Goal: Information Seeking & Learning: Learn about a topic

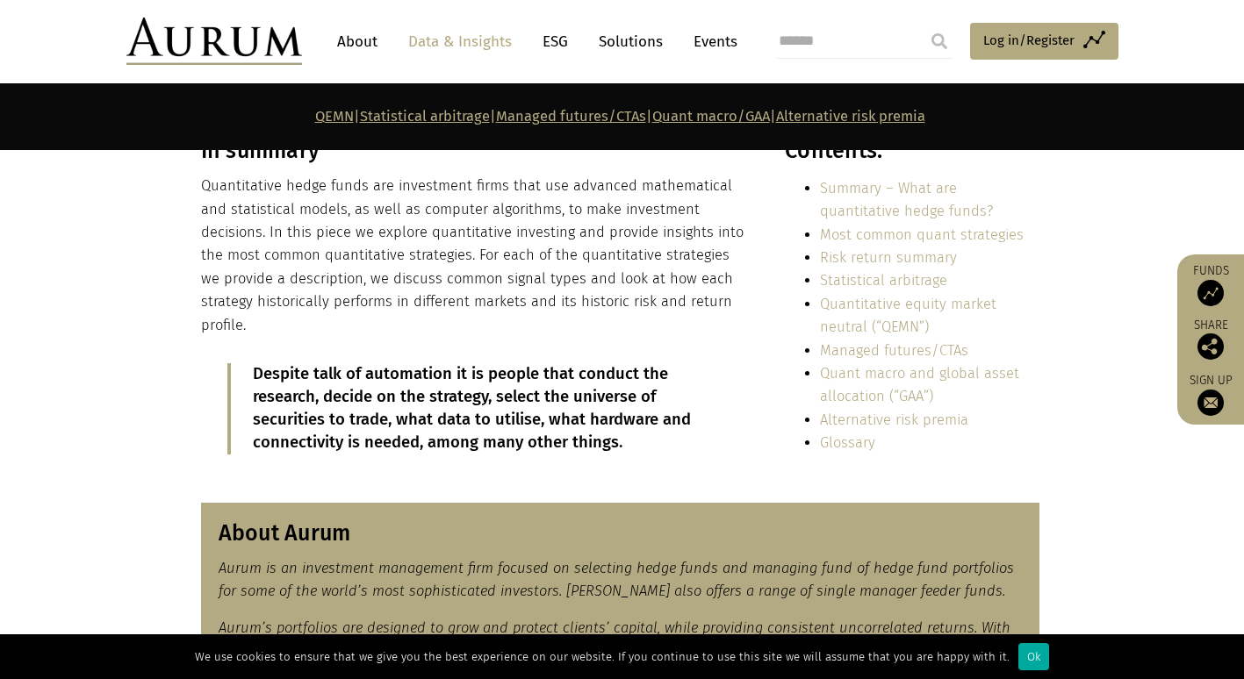
scroll to position [386, 0]
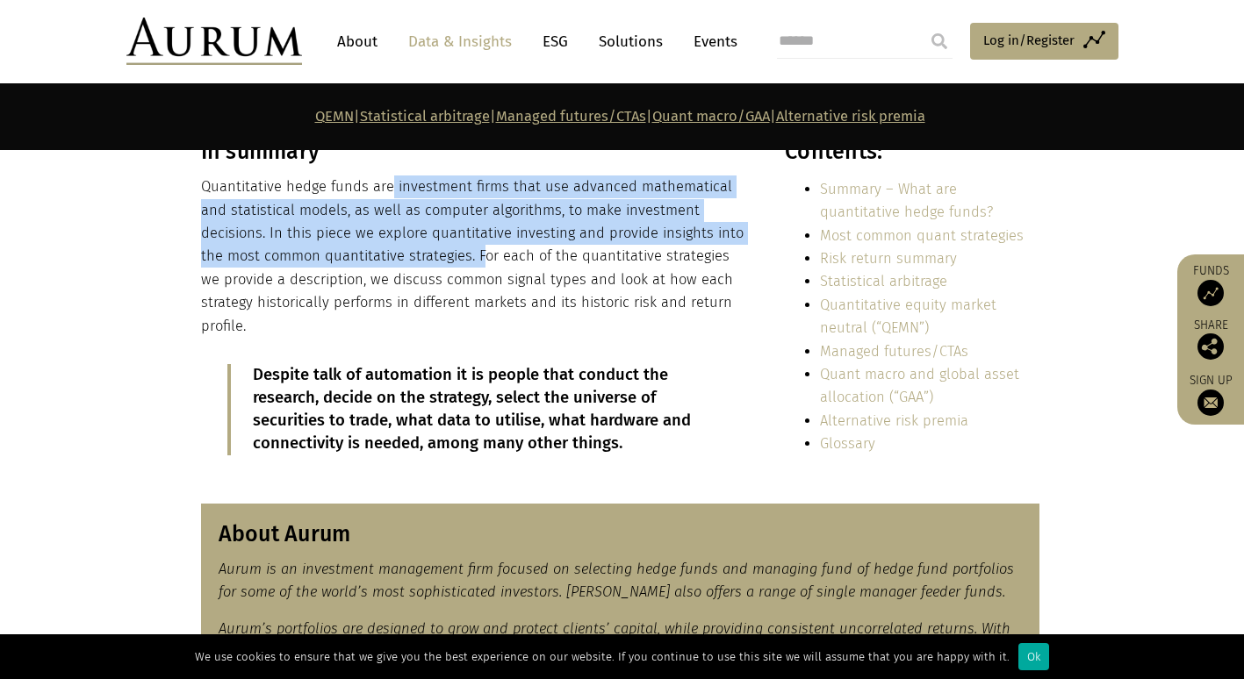
drag, startPoint x: 390, startPoint y: 191, endPoint x: 416, endPoint y: 261, distance: 75.0
click at [416, 261] on p "Quantitative hedge funds are investment firms that use advanced mathematical an…" at bounding box center [474, 257] width 546 height 162
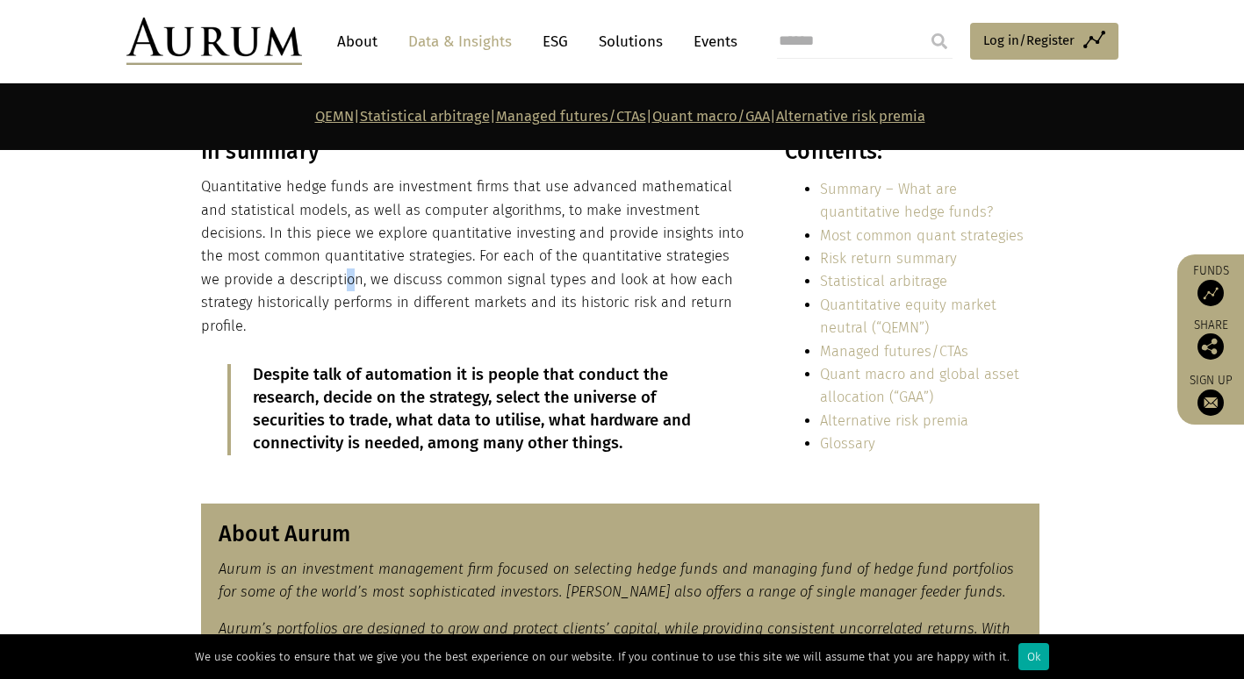
drag, startPoint x: 416, startPoint y: 261, endPoint x: 261, endPoint y: 288, distance: 157.8
click at [261, 288] on p "Quantitative hedge funds are investment firms that use advanced mathematical an…" at bounding box center [474, 257] width 546 height 162
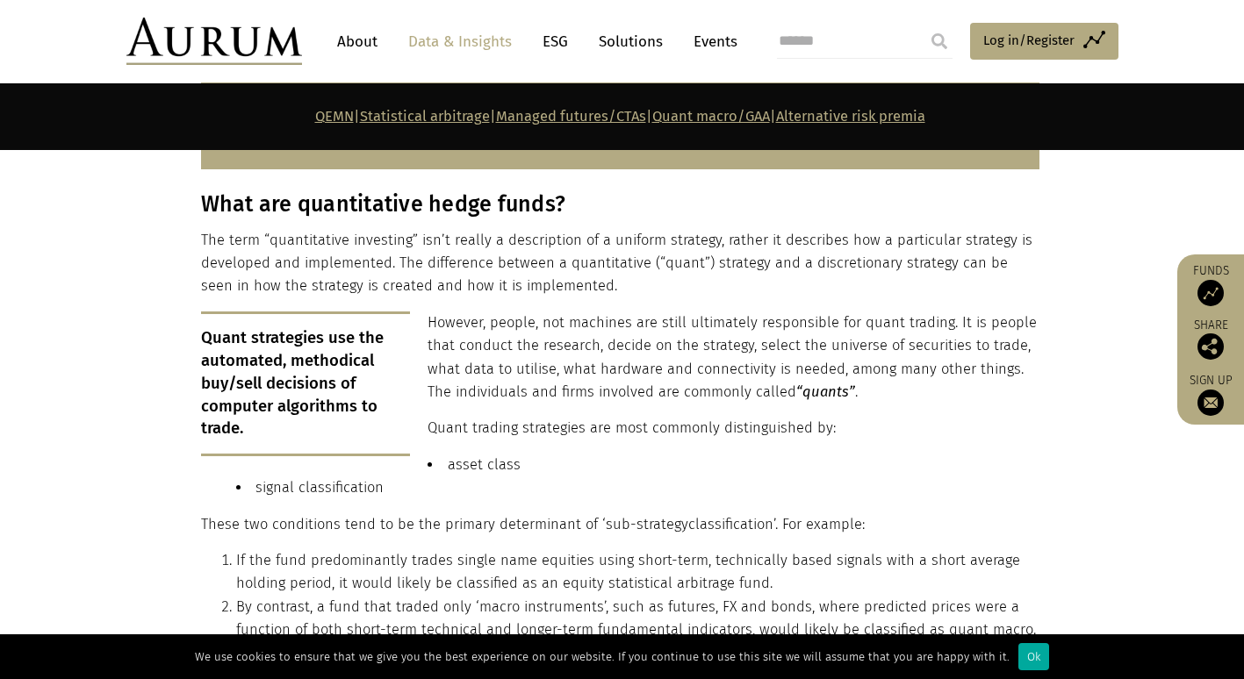
scroll to position [1005, 0]
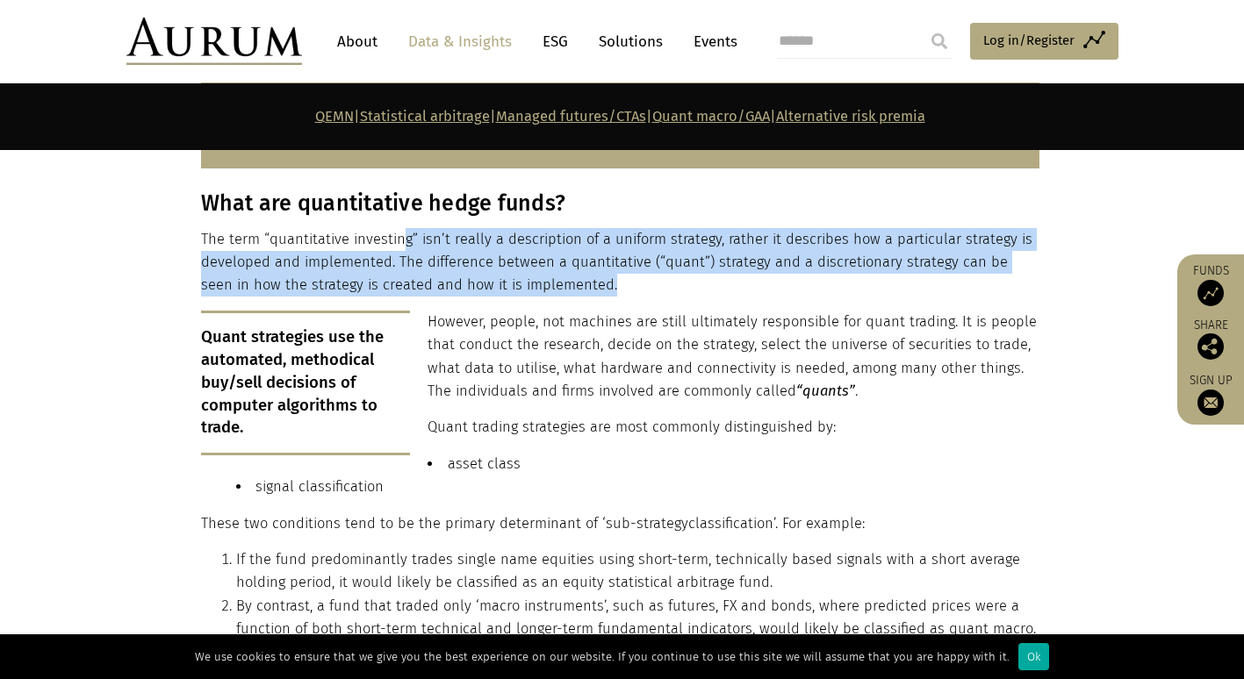
drag, startPoint x: 403, startPoint y: 237, endPoint x: 952, endPoint y: 254, distance: 548.9
click at [952, 254] on p "The term “quantitative investing” isn’t really a description of a uniform strat…" at bounding box center [620, 262] width 838 height 69
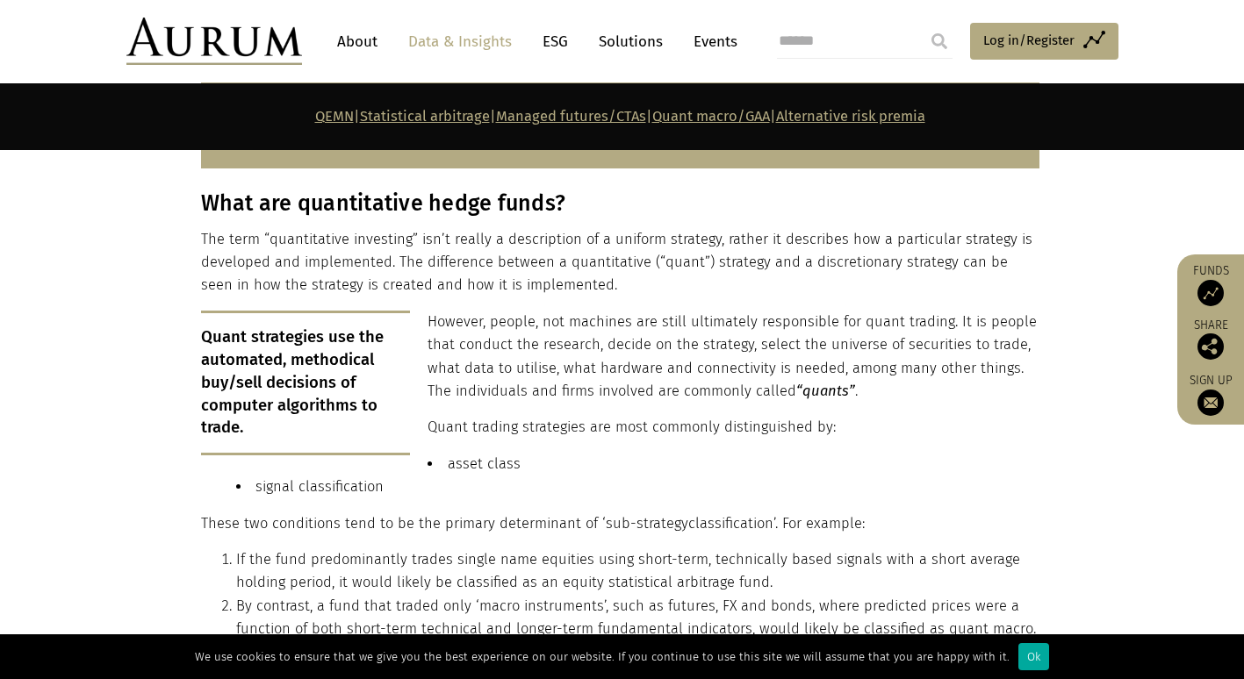
click at [571, 269] on p "The term “quantitative investing” isn’t really a description of a uniform strat…" at bounding box center [620, 262] width 838 height 69
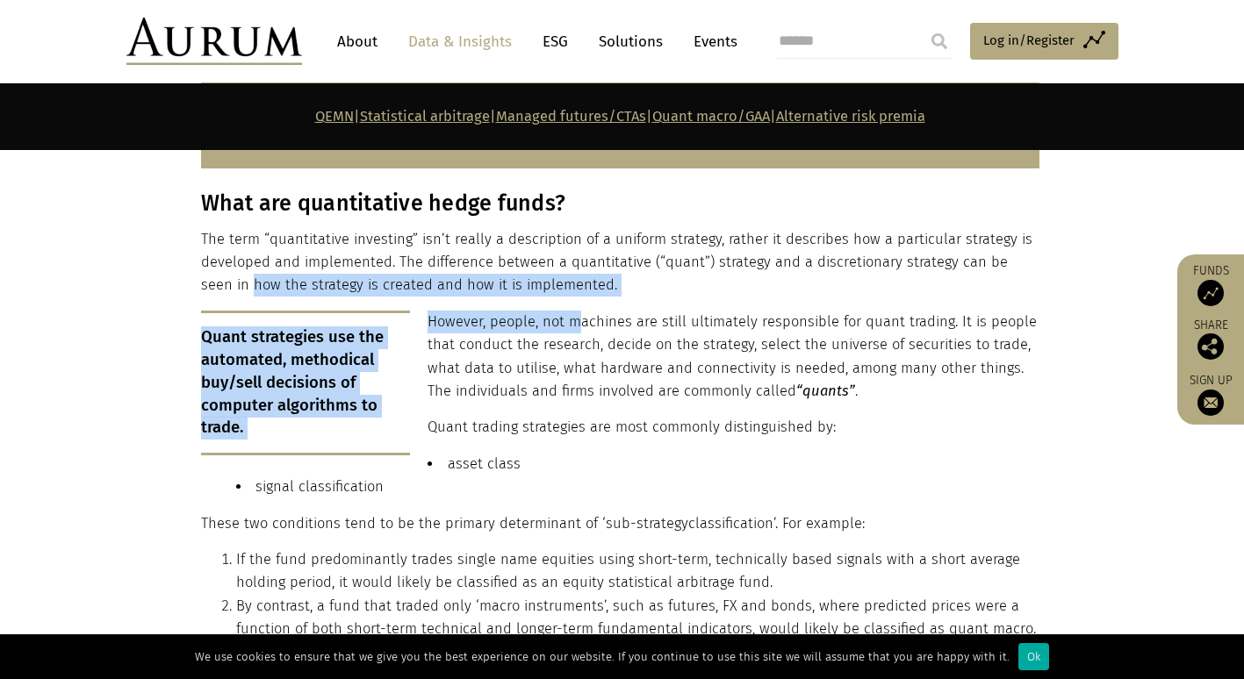
drag, startPoint x: 202, startPoint y: 270, endPoint x: 577, endPoint y: 290, distance: 375.4
click at [577, 290] on div "What are quantitative hedge funds? The term “quantitative investing” isn’t real…" at bounding box center [620, 423] width 838 height 464
drag, startPoint x: 577, startPoint y: 290, endPoint x: 479, endPoint y: 316, distance: 100.9
click at [479, 316] on p "However, people, not machines are still ultimately responsible for quant tradin…" at bounding box center [620, 357] width 838 height 93
click at [442, 319] on p "However, people, not machines are still ultimately responsible for quant tradin…" at bounding box center [620, 357] width 838 height 93
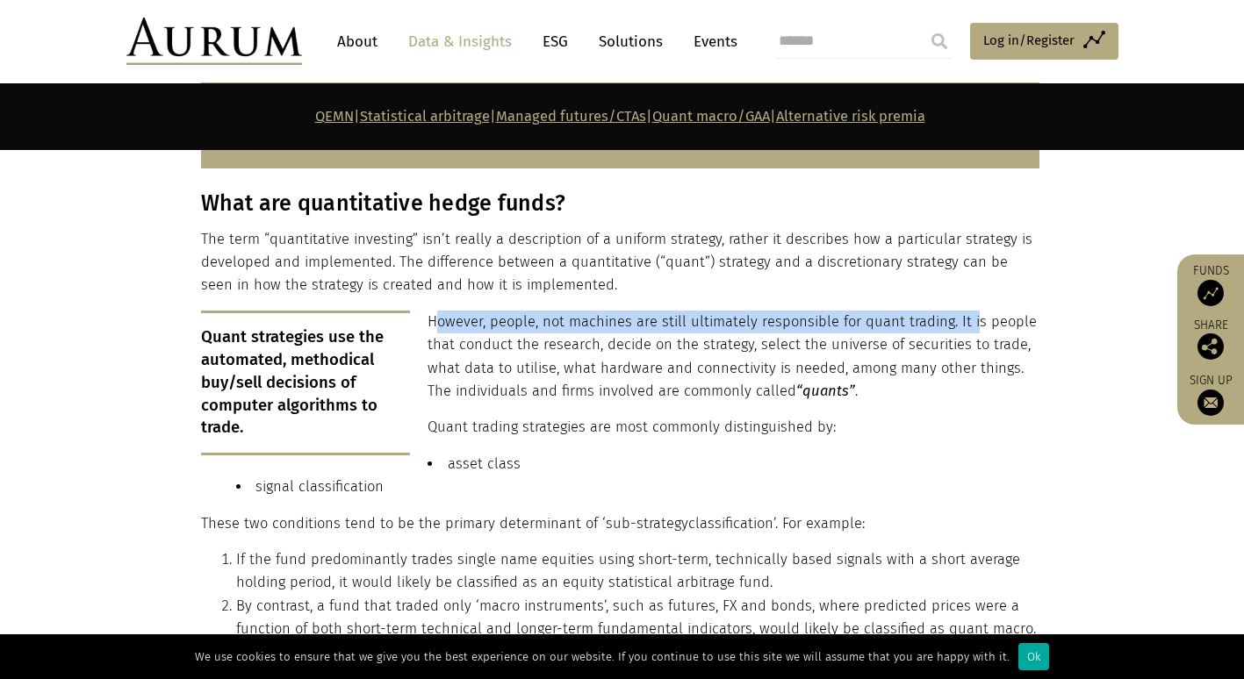
drag, startPoint x: 435, startPoint y: 319, endPoint x: 967, endPoint y: 296, distance: 531.6
click at [967, 296] on div "What are quantitative hedge funds? The term “quantitative investing” isn’t real…" at bounding box center [620, 423] width 838 height 464
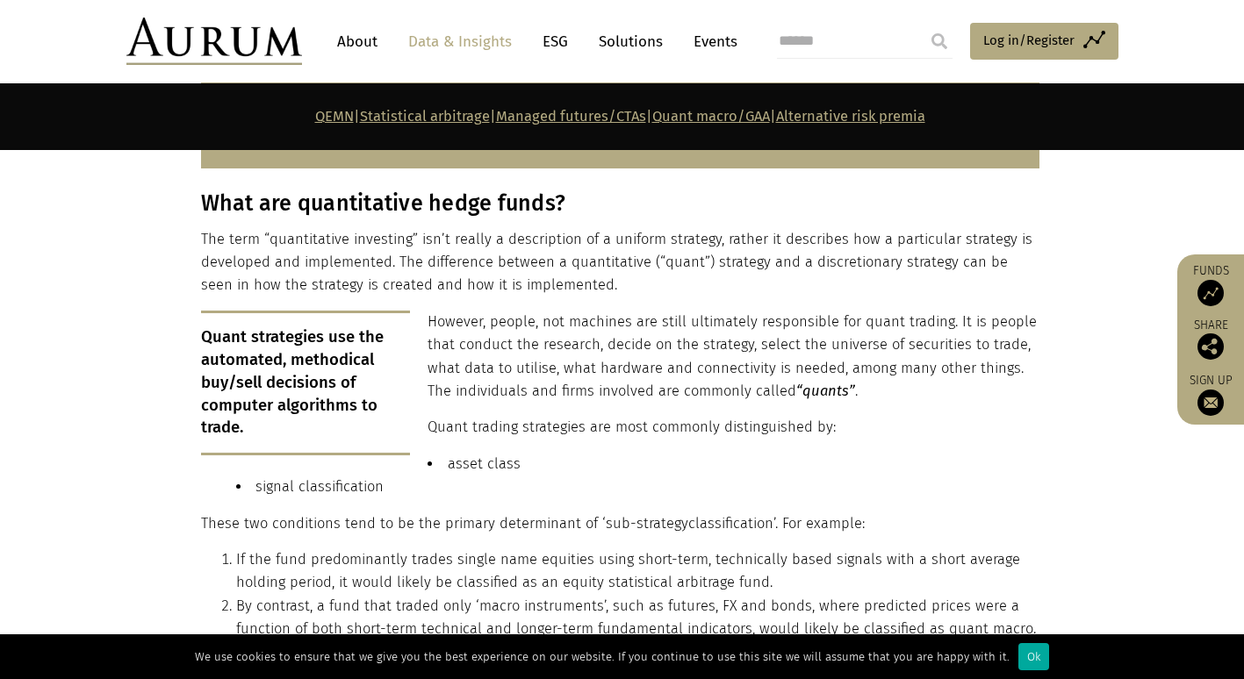
drag, startPoint x: 967, startPoint y: 296, endPoint x: 775, endPoint y: 368, distance: 204.5
click at [775, 368] on p "However, people, not machines are still ultimately responsible for quant tradin…" at bounding box center [620, 357] width 838 height 93
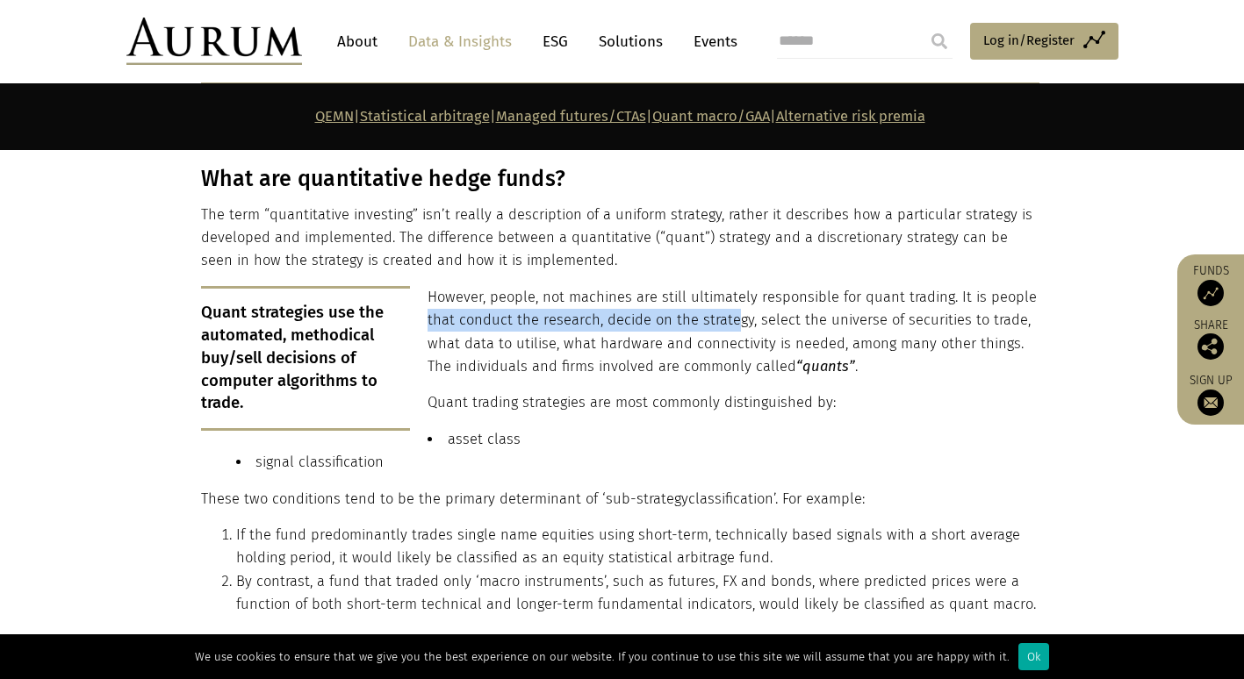
drag, startPoint x: 426, startPoint y: 311, endPoint x: 733, endPoint y: 312, distance: 307.3
click at [733, 312] on p "However, people, not machines are still ultimately responsible for quant tradin…" at bounding box center [620, 332] width 838 height 93
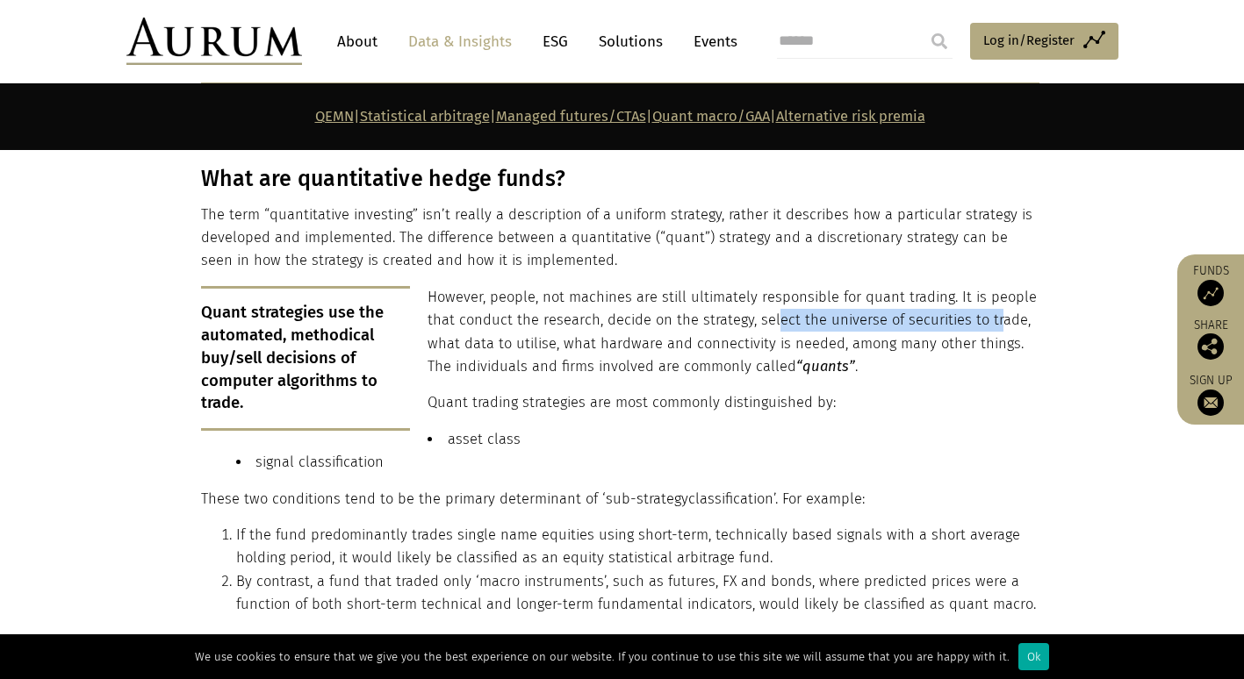
drag, startPoint x: 733, startPoint y: 312, endPoint x: 991, endPoint y: 311, distance: 258.1
click at [991, 311] on p "However, people, not machines are still ultimately responsible for quant tradin…" at bounding box center [620, 332] width 838 height 93
drag, startPoint x: 991, startPoint y: 311, endPoint x: 858, endPoint y: 341, distance: 136.9
click at [858, 341] on p "However, people, not machines are still ultimately responsible for quant tradin…" at bounding box center [620, 332] width 838 height 93
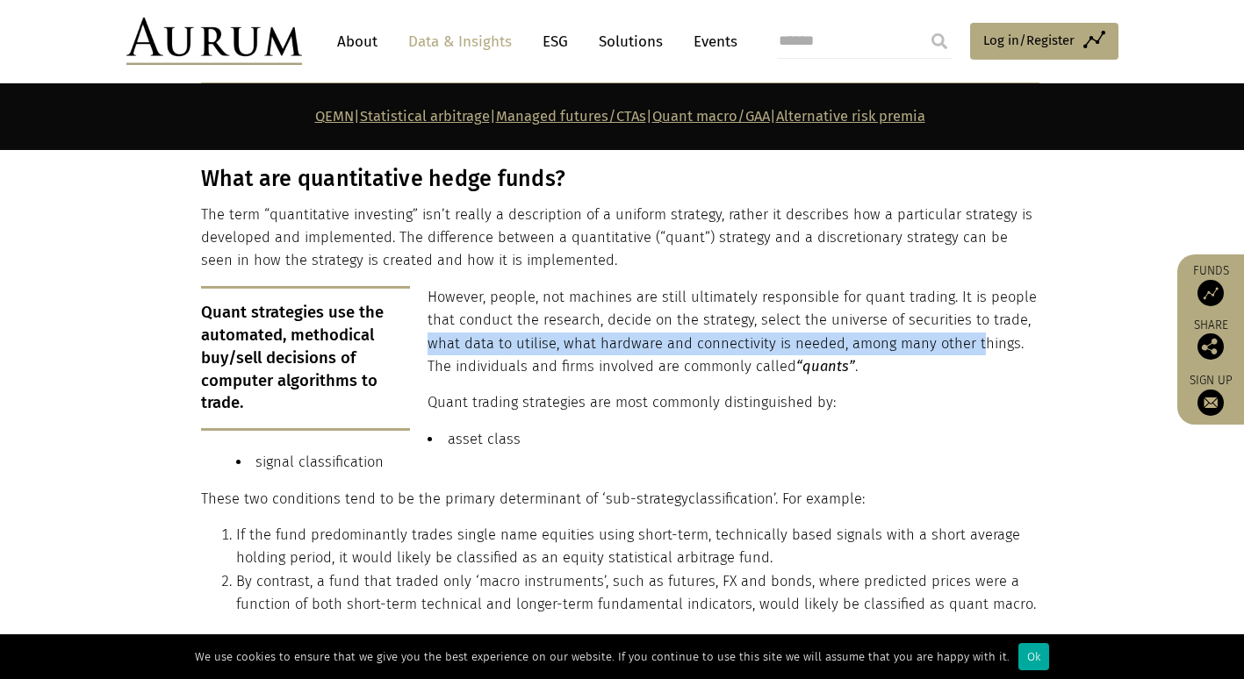
drag, startPoint x: 432, startPoint y: 338, endPoint x: 974, endPoint y: 332, distance: 541.7
click at [974, 332] on p "However, people, not machines are still ultimately responsible for quant tradin…" at bounding box center [620, 332] width 838 height 93
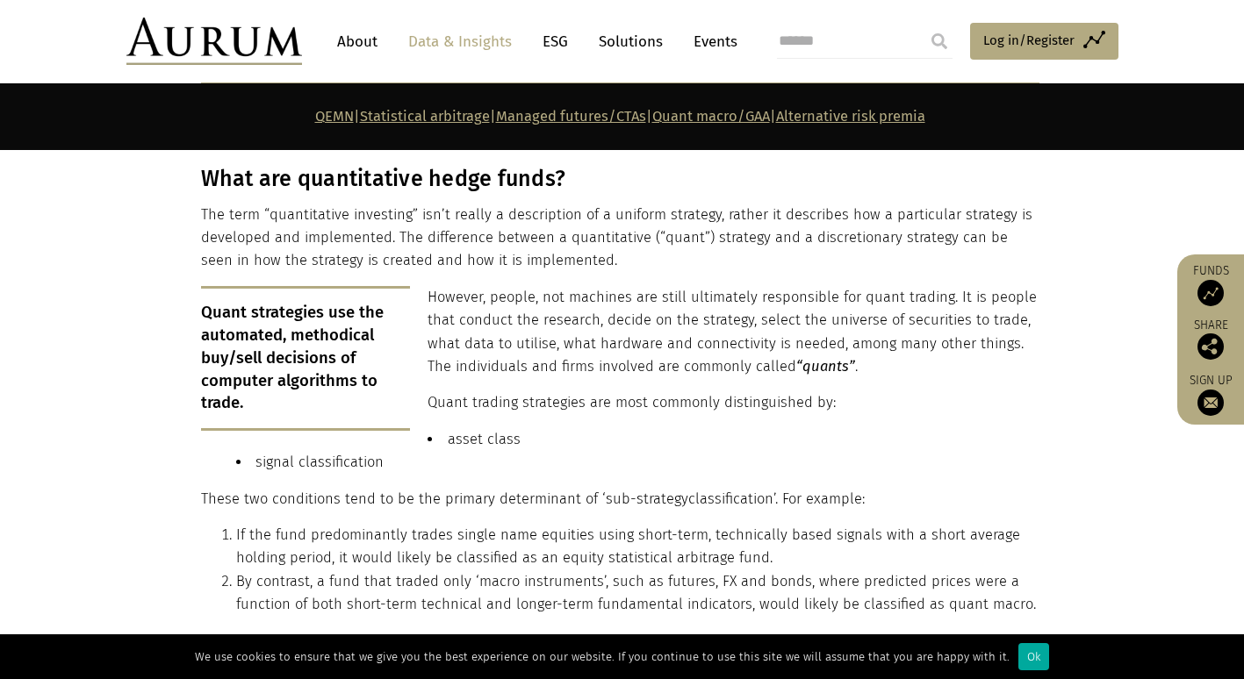
click at [456, 363] on p "However, people, not machines are still ultimately responsible for quant tradin…" at bounding box center [620, 332] width 838 height 93
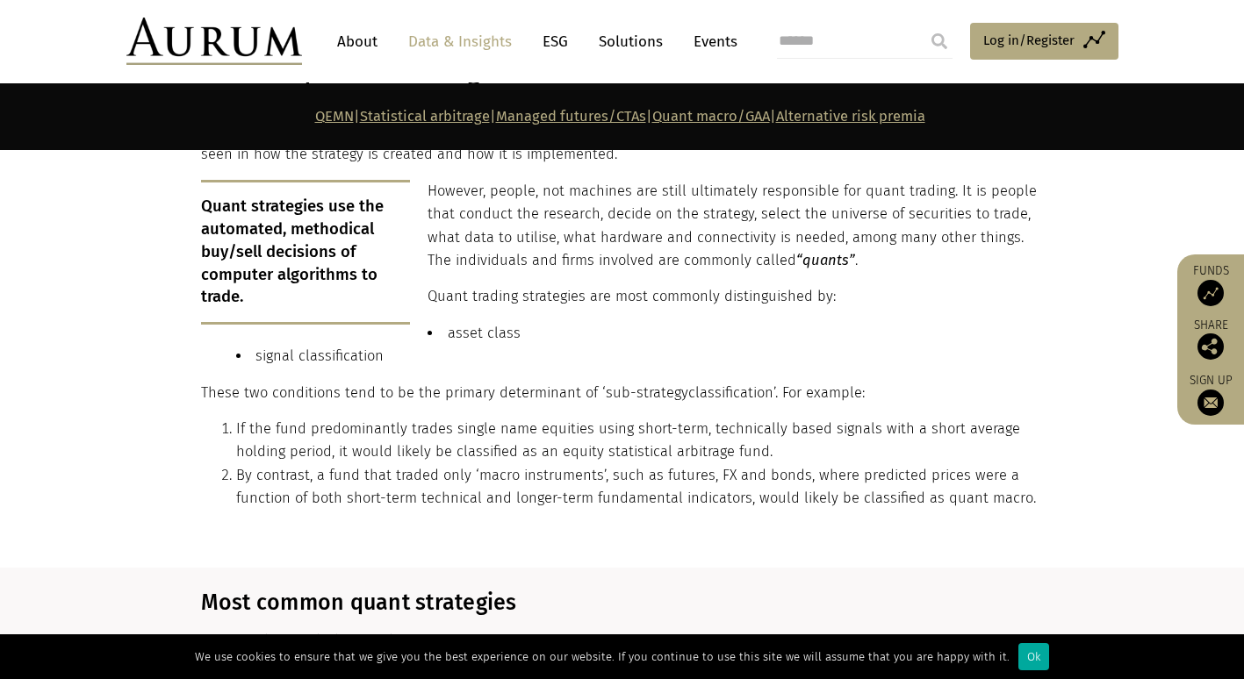
scroll to position [1138, 0]
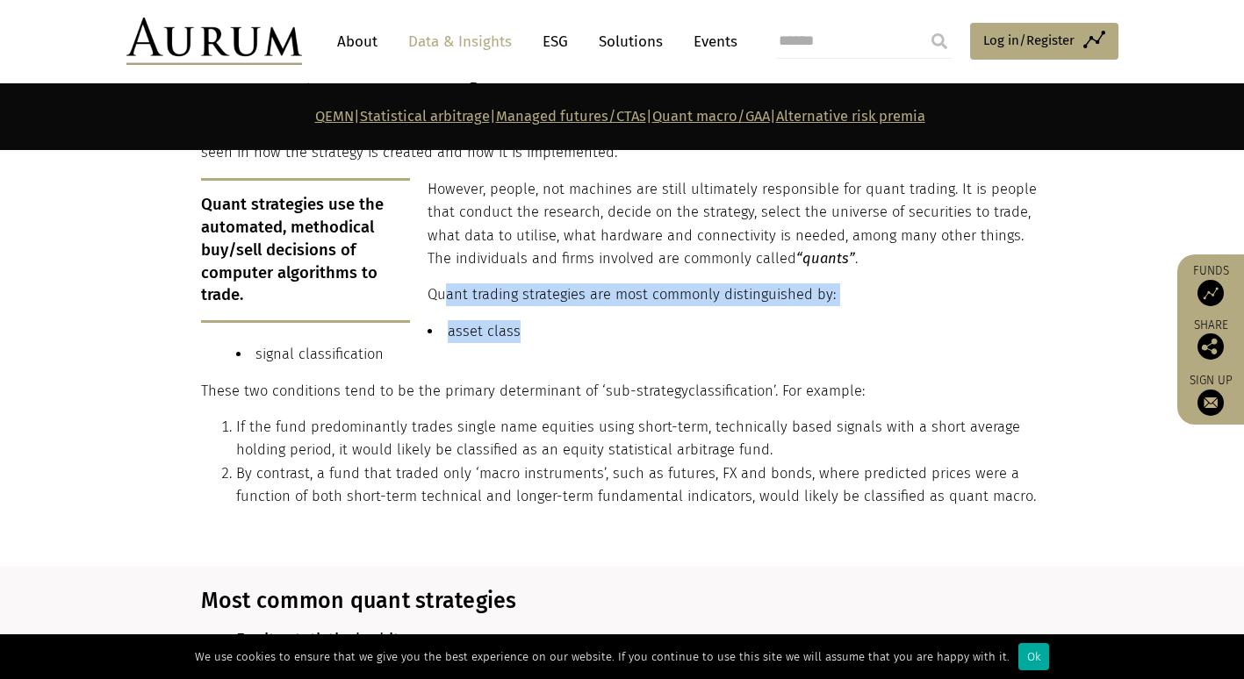
drag, startPoint x: 446, startPoint y: 286, endPoint x: 843, endPoint y: 307, distance: 397.4
click at [843, 307] on div "What are quantitative hedge funds? The term “quantitative investing” isn’t real…" at bounding box center [620, 290] width 838 height 464
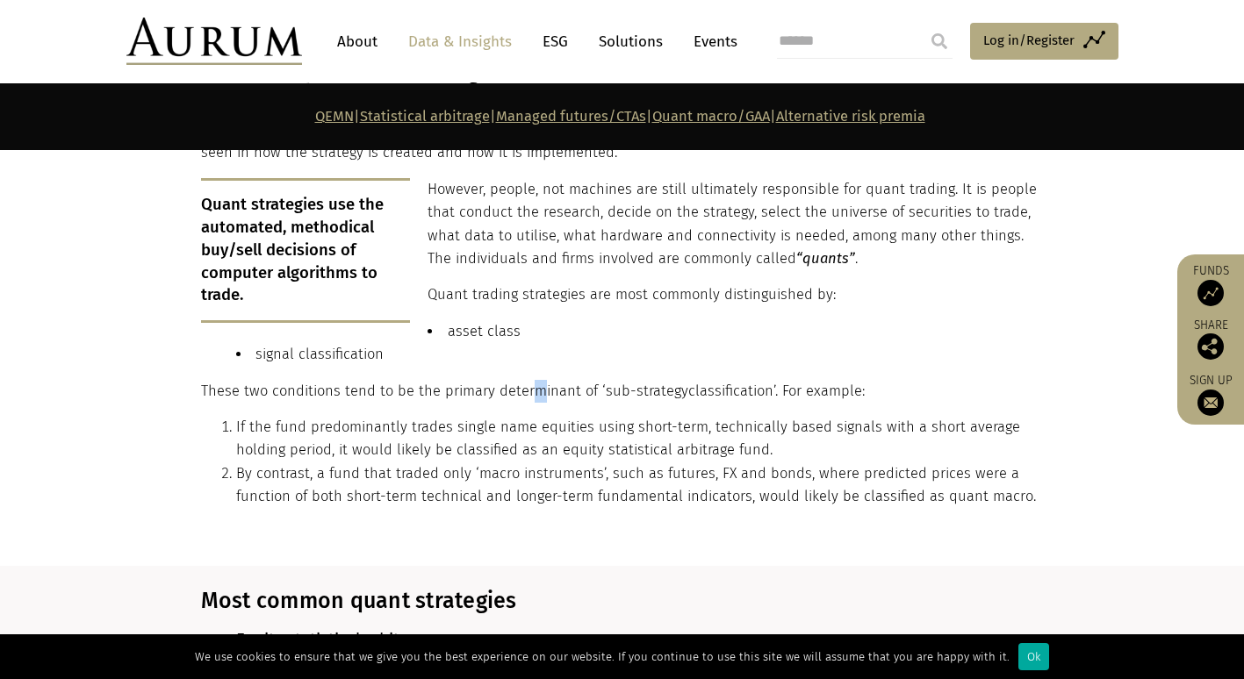
drag, startPoint x: 843, startPoint y: 307, endPoint x: 532, endPoint y: 362, distance: 315.5
click at [532, 362] on div "What are quantitative hedge funds? The term “quantitative investing” isn’t real…" at bounding box center [620, 290] width 838 height 464
drag, startPoint x: 532, startPoint y: 362, endPoint x: 432, endPoint y: 341, distance: 102.1
click at [432, 343] on li "signal classification" at bounding box center [637, 354] width 803 height 23
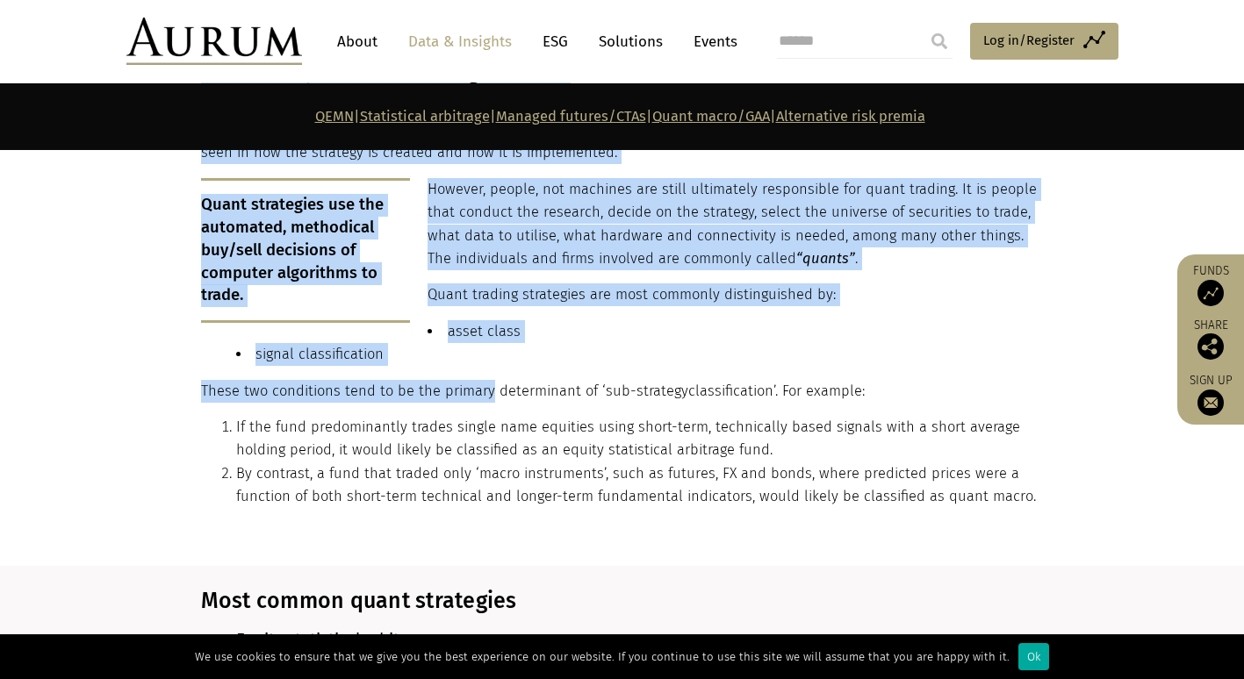
drag, startPoint x: 198, startPoint y: 380, endPoint x: 488, endPoint y: 366, distance: 290.0
click at [488, 366] on div "What are quantitative hedge funds? The term “quantitative investing” isn’t real…" at bounding box center [622, 290] width 878 height 464
drag, startPoint x: 488, startPoint y: 366, endPoint x: 449, endPoint y: 382, distance: 42.5
click at [449, 382] on p "These two conditions tend to be the primary determinant of ‘ sub-strategy class…" at bounding box center [620, 391] width 838 height 23
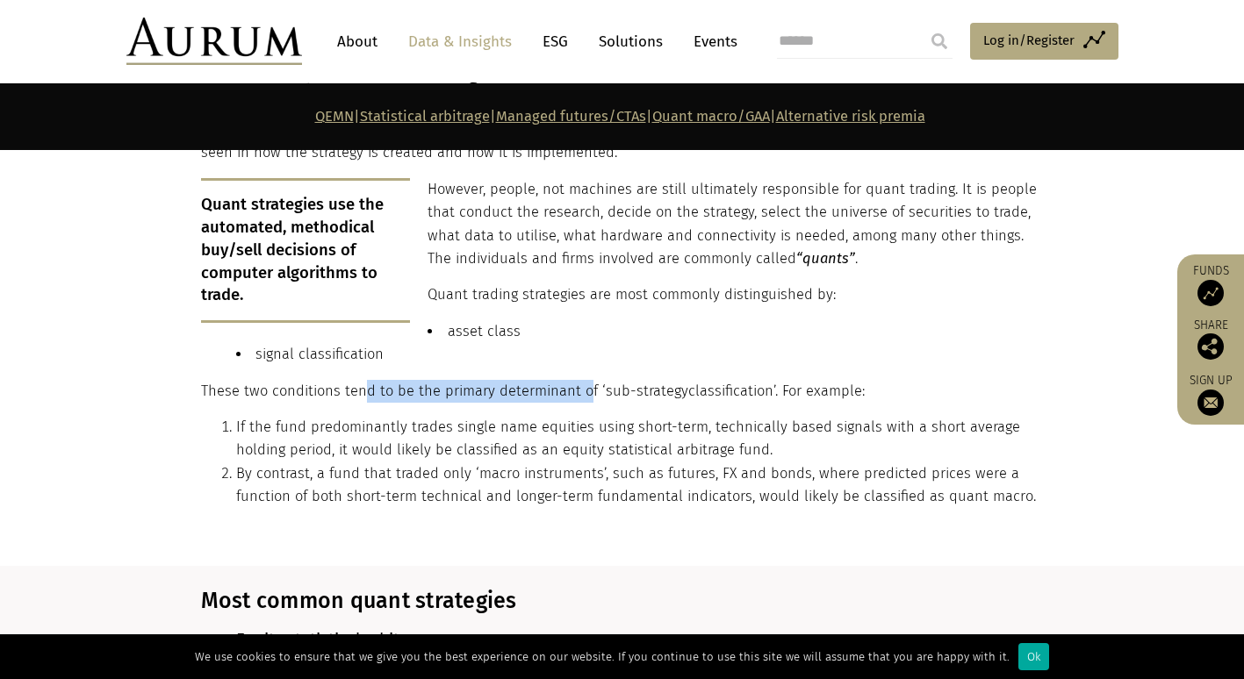
drag, startPoint x: 363, startPoint y: 372, endPoint x: 580, endPoint y: 362, distance: 218.0
click at [580, 362] on div "What are quantitative hedge funds? The term “quantitative investing” isn’t real…" at bounding box center [620, 290] width 838 height 464
drag, startPoint x: 580, startPoint y: 362, endPoint x: 579, endPoint y: 418, distance: 56.2
click at [579, 418] on li "If the fund predominantly trades single name equities using short-term, technic…" at bounding box center [637, 439] width 803 height 47
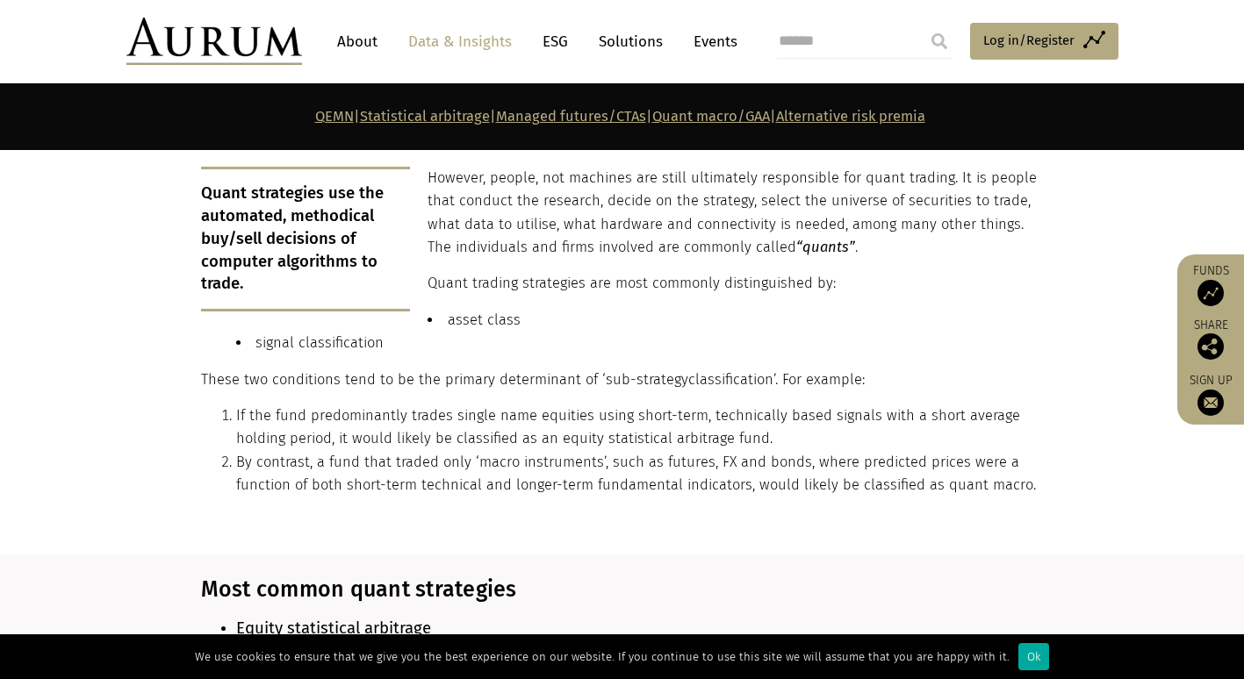
scroll to position [1154, 0]
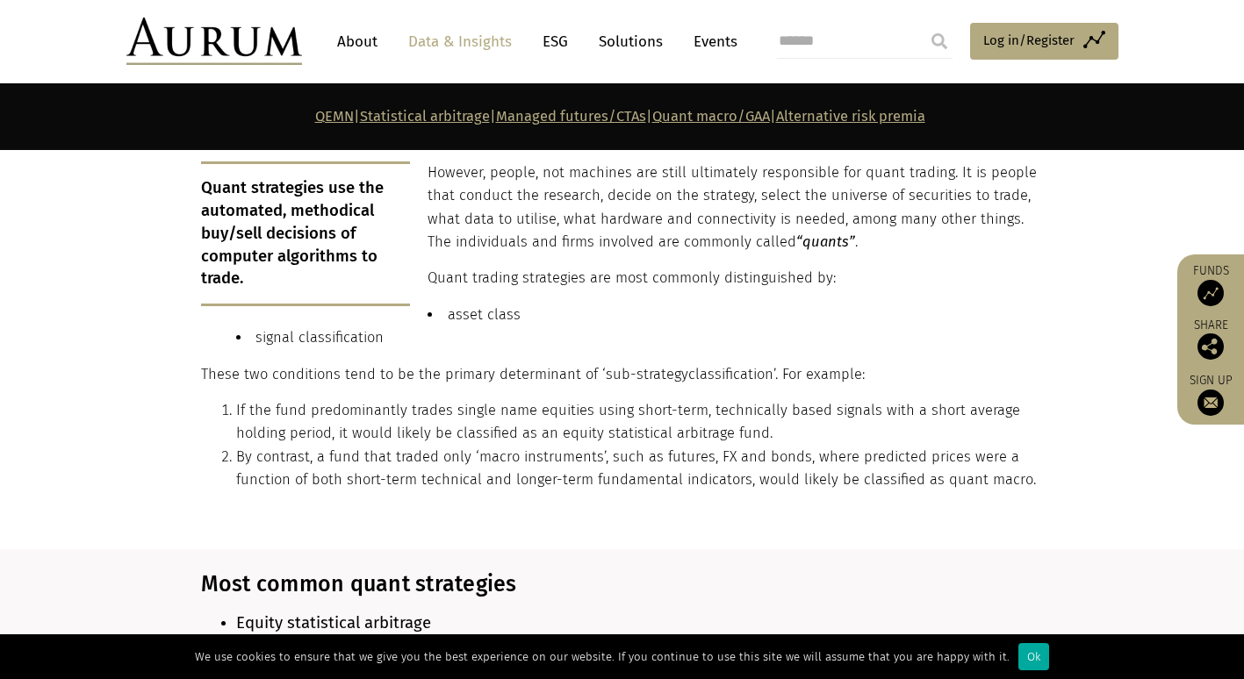
click at [239, 399] on li "If the fund predominantly trades single name equities using short-term, technic…" at bounding box center [637, 422] width 803 height 47
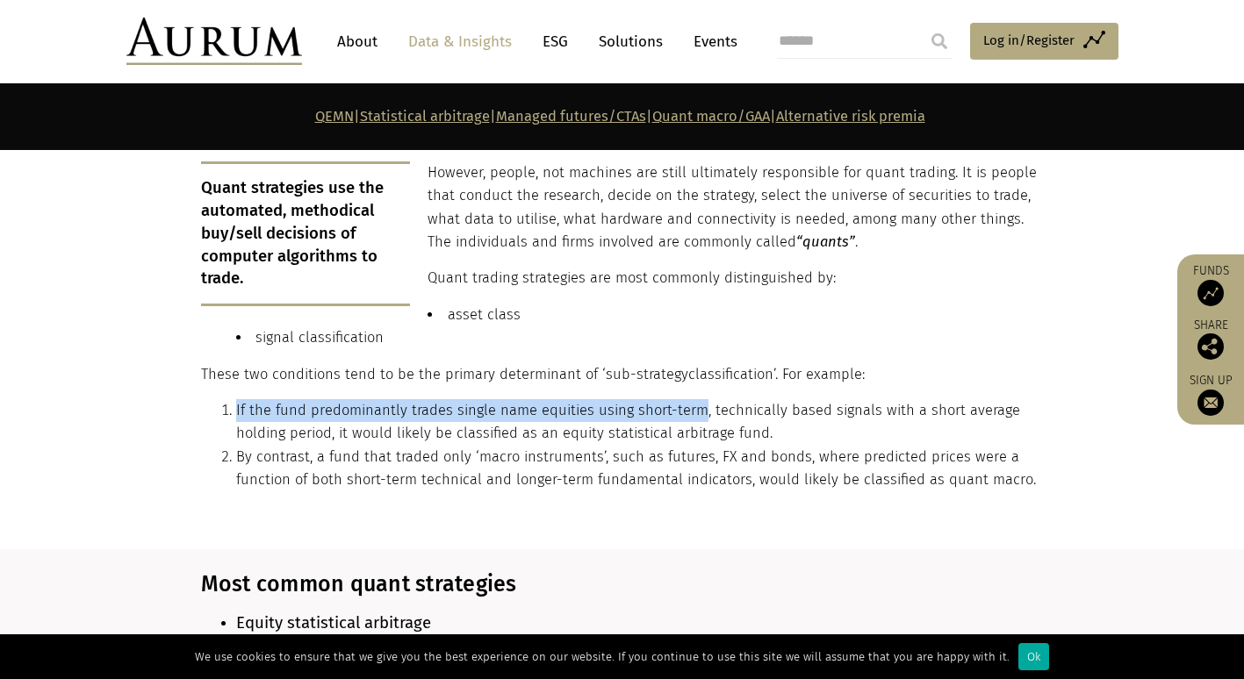
drag, startPoint x: 236, startPoint y: 397, endPoint x: 694, endPoint y: 384, distance: 457.6
click at [694, 384] on div "What are quantitative hedge funds? The term “quantitative investing” isn’t real…" at bounding box center [620, 273] width 838 height 464
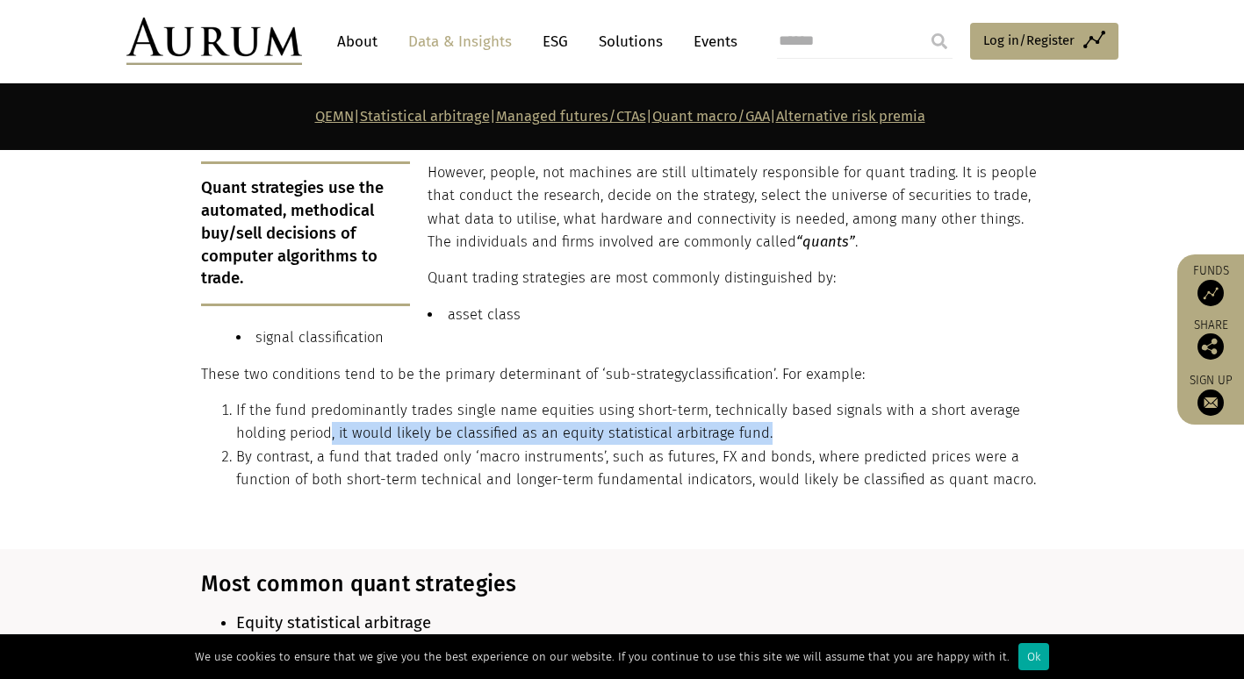
drag, startPoint x: 331, startPoint y: 425, endPoint x: 769, endPoint y: 415, distance: 438.2
click at [769, 415] on li "If the fund predominantly trades single name equities using short-term, technic…" at bounding box center [637, 422] width 803 height 47
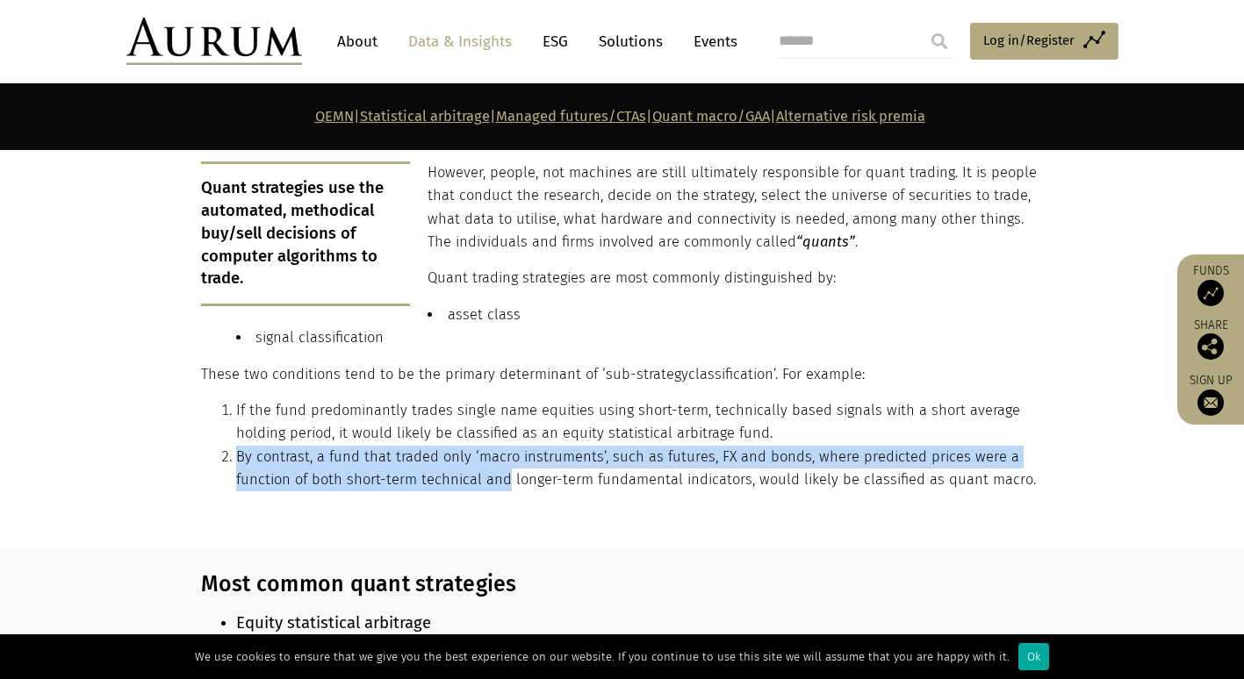
drag, startPoint x: 229, startPoint y: 450, endPoint x: 497, endPoint y: 459, distance: 267.9
click at [497, 459] on li "By contrast, a fund that traded only ‘macro instruments’, such as futures, FX a…" at bounding box center [637, 469] width 803 height 47
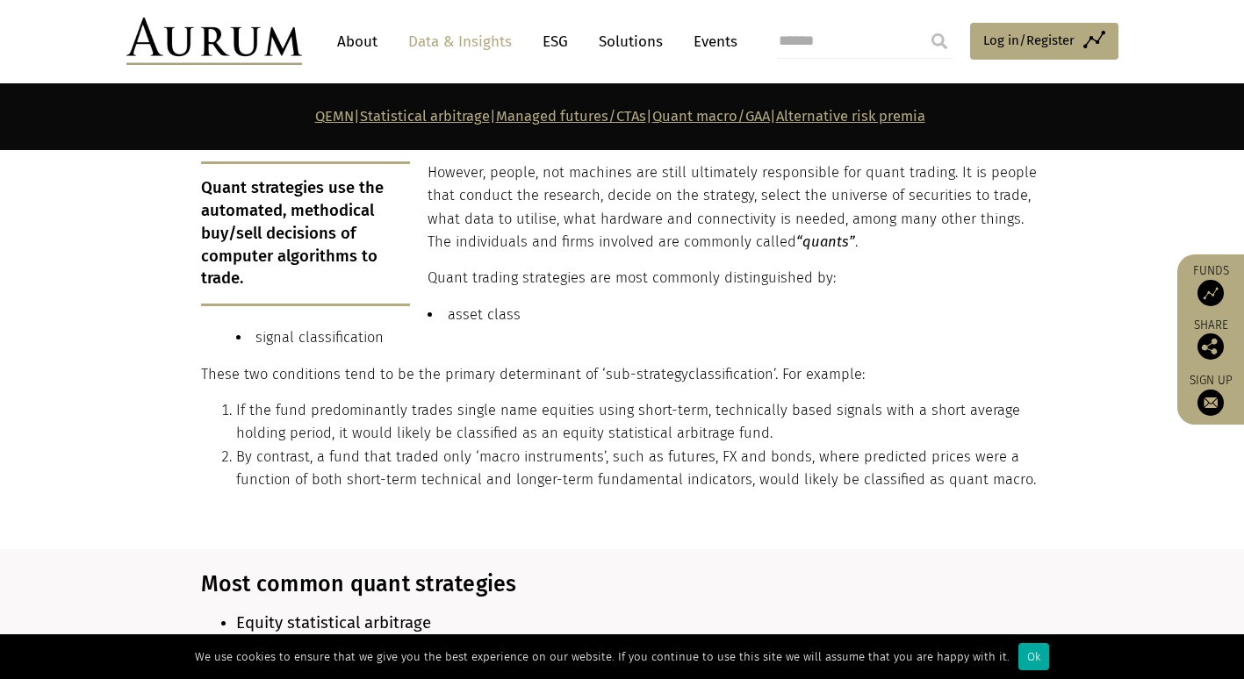
drag, startPoint x: 497, startPoint y: 459, endPoint x: 563, endPoint y: 517, distance: 87.7
click at [563, 517] on section "What are quantitative hedge funds? The term “quantitative investing” isn’t real…" at bounding box center [622, 294] width 1244 height 507
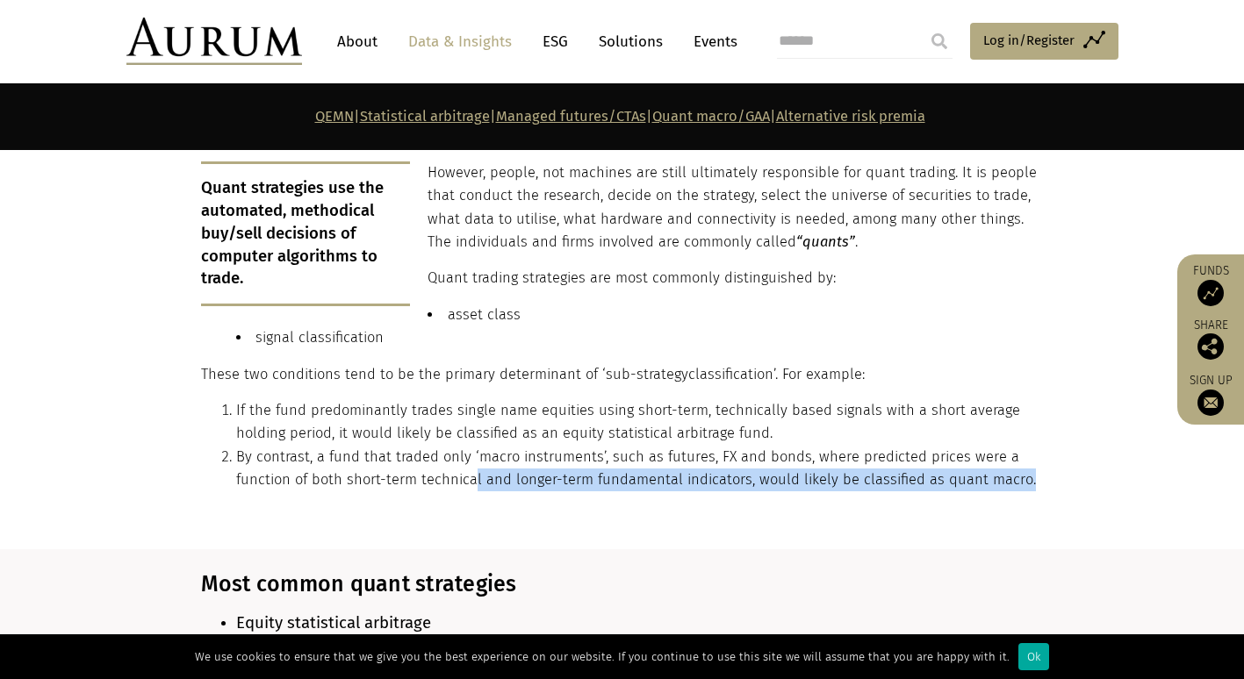
drag, startPoint x: 470, startPoint y: 459, endPoint x: 1152, endPoint y: 505, distance: 683.6
click at [1152, 505] on section "What are quantitative hedge funds? The term “quantitative investing” isn’t real…" at bounding box center [622, 294] width 1244 height 507
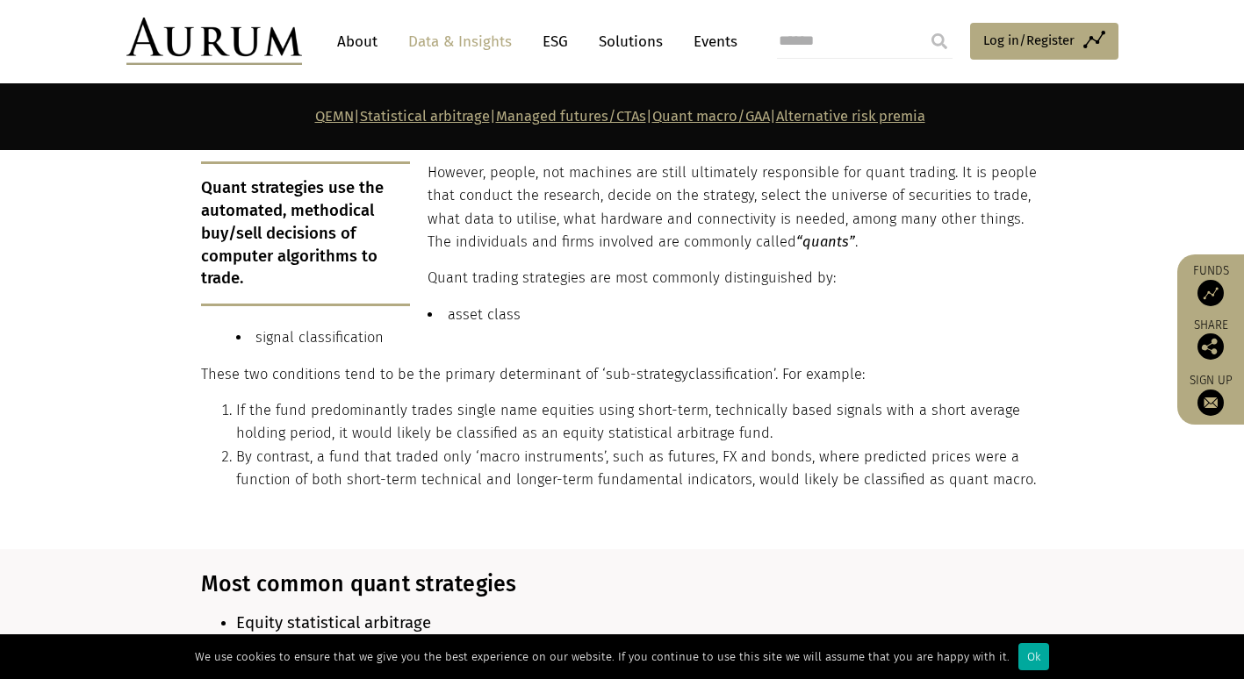
click at [737, 523] on section "What are quantitative hedge funds? The term “quantitative investing” isn’t real…" at bounding box center [622, 294] width 1244 height 507
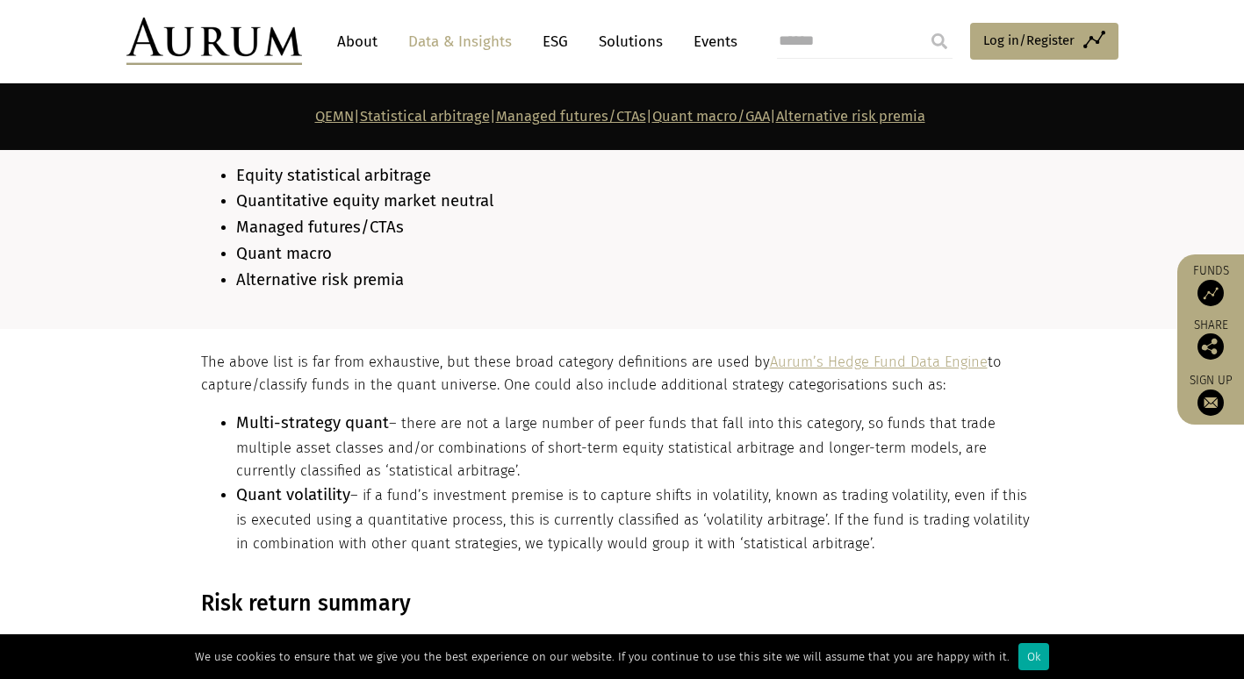
scroll to position [1517, 0]
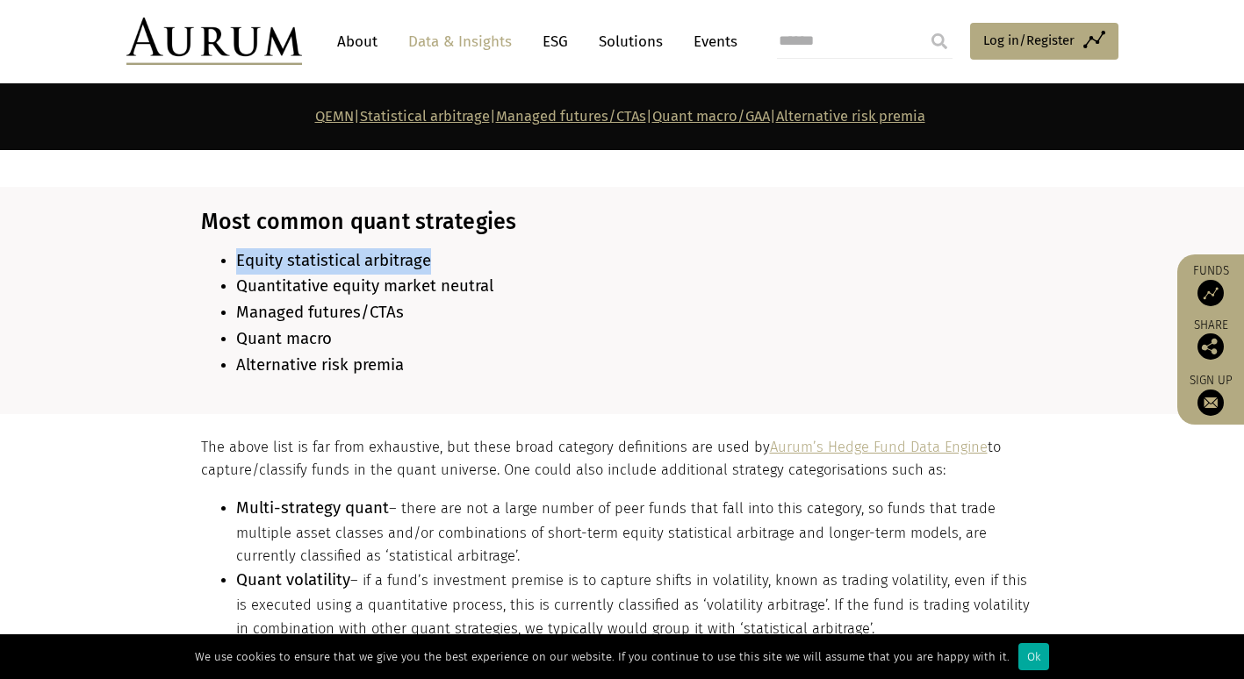
drag, startPoint x: 234, startPoint y: 234, endPoint x: 448, endPoint y: 255, distance: 215.2
click at [448, 255] on div "Most common quant strategies Equity statistical arbitrage Quantitative equity m…" at bounding box center [620, 300] width 838 height 183
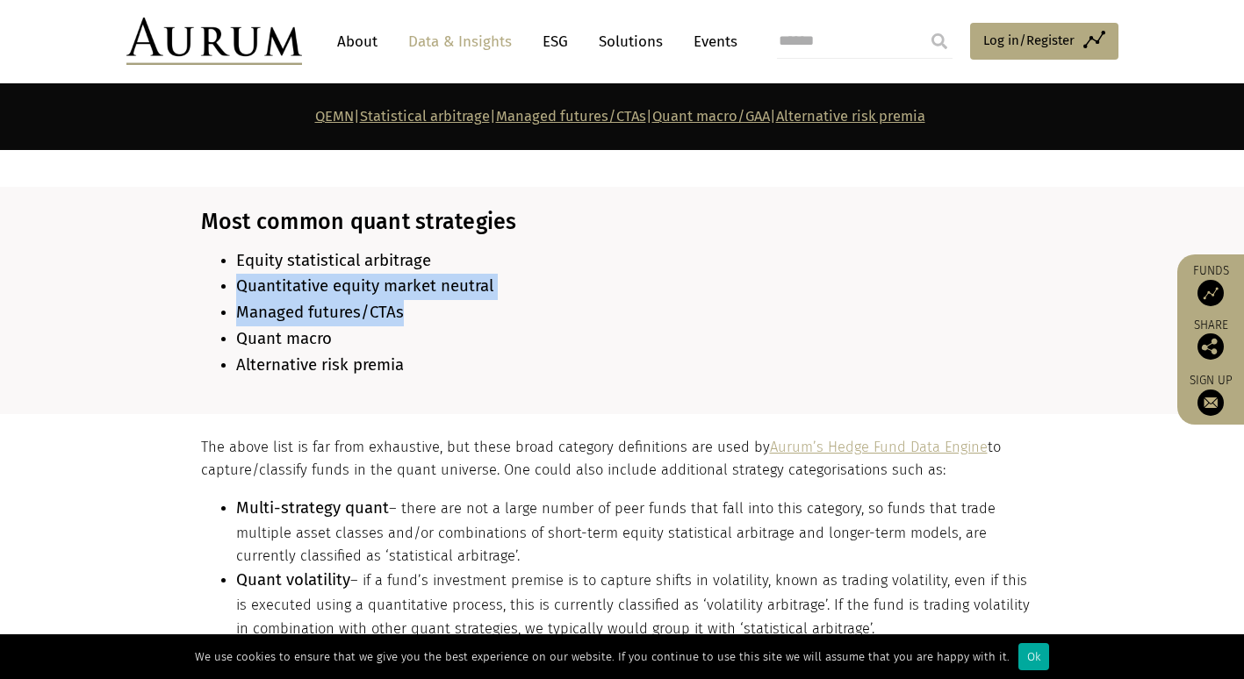
drag, startPoint x: 236, startPoint y: 275, endPoint x: 500, endPoint y: 290, distance: 264.7
click at [500, 290] on ul "Equity statistical arbitrage Quantitative equity market neutral Managed futures…" at bounding box center [620, 313] width 838 height 131
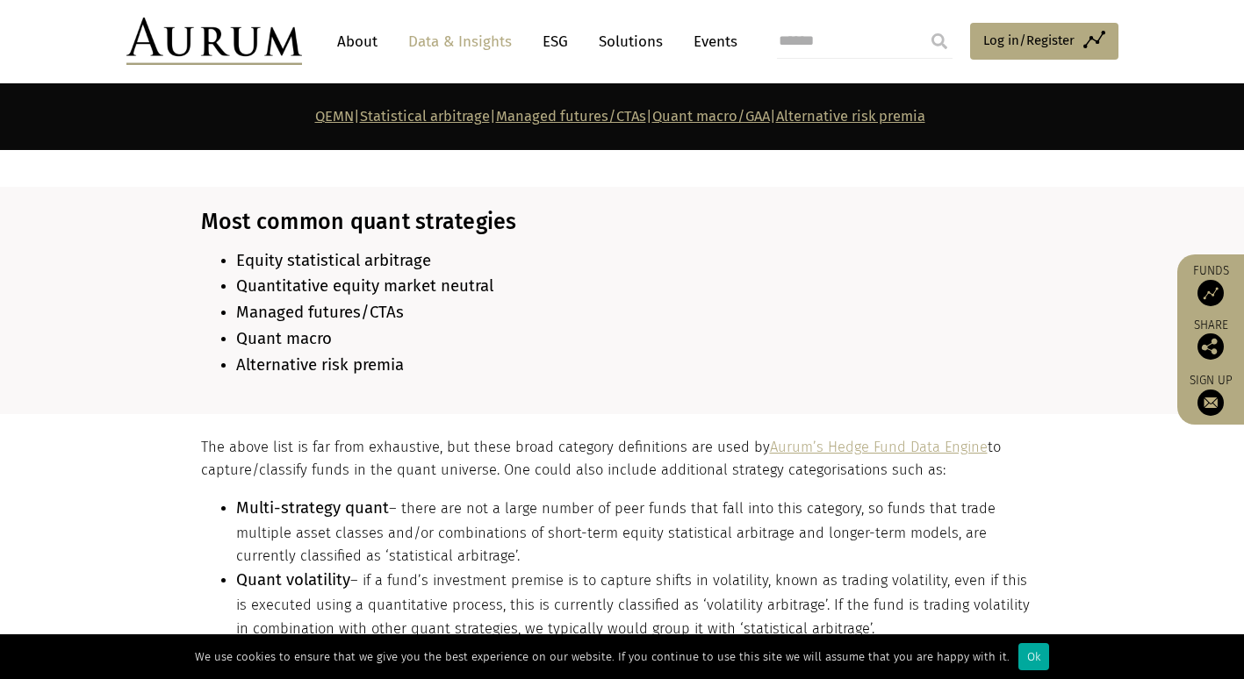
click at [322, 329] on span "Quant macro" at bounding box center [284, 338] width 96 height 19
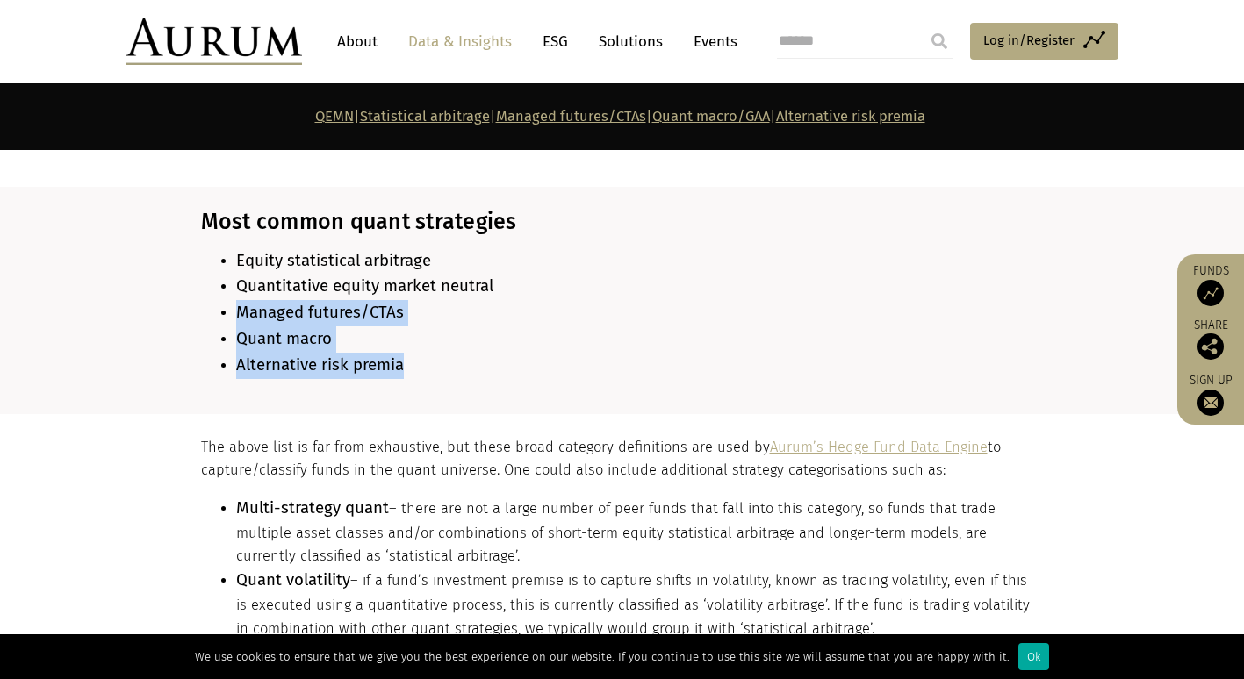
drag, startPoint x: 241, startPoint y: 301, endPoint x: 438, endPoint y: 350, distance: 203.5
click at [438, 350] on ul "Equity statistical arbitrage Quantitative equity market neutral Managed futures…" at bounding box center [620, 313] width 838 height 131
drag, startPoint x: 438, startPoint y: 350, endPoint x: 354, endPoint y: 355, distance: 84.4
click at [354, 356] on span "Alternative risk premia" at bounding box center [320, 365] width 168 height 19
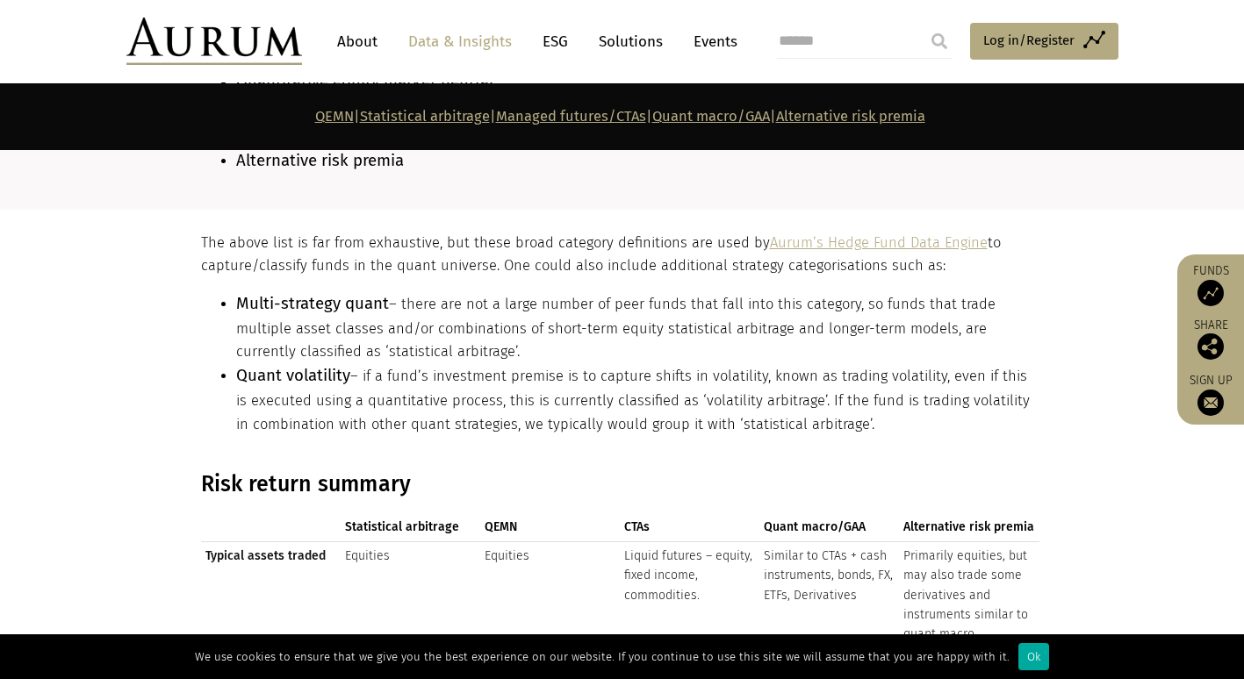
scroll to position [1723, 0]
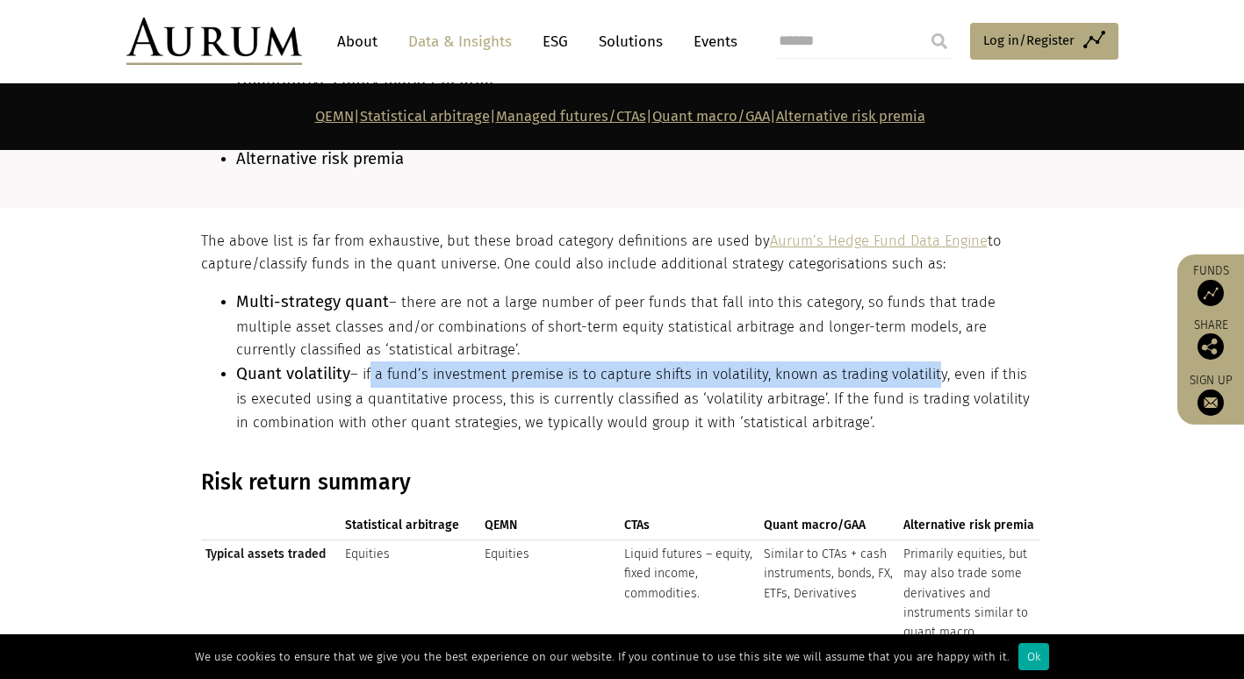
drag, startPoint x: 370, startPoint y: 363, endPoint x: 948, endPoint y: 372, distance: 578.6
click at [948, 372] on li "Quant volatility – if a fund’s investment premise is to capture shifts in volat…" at bounding box center [637, 398] width 803 height 73
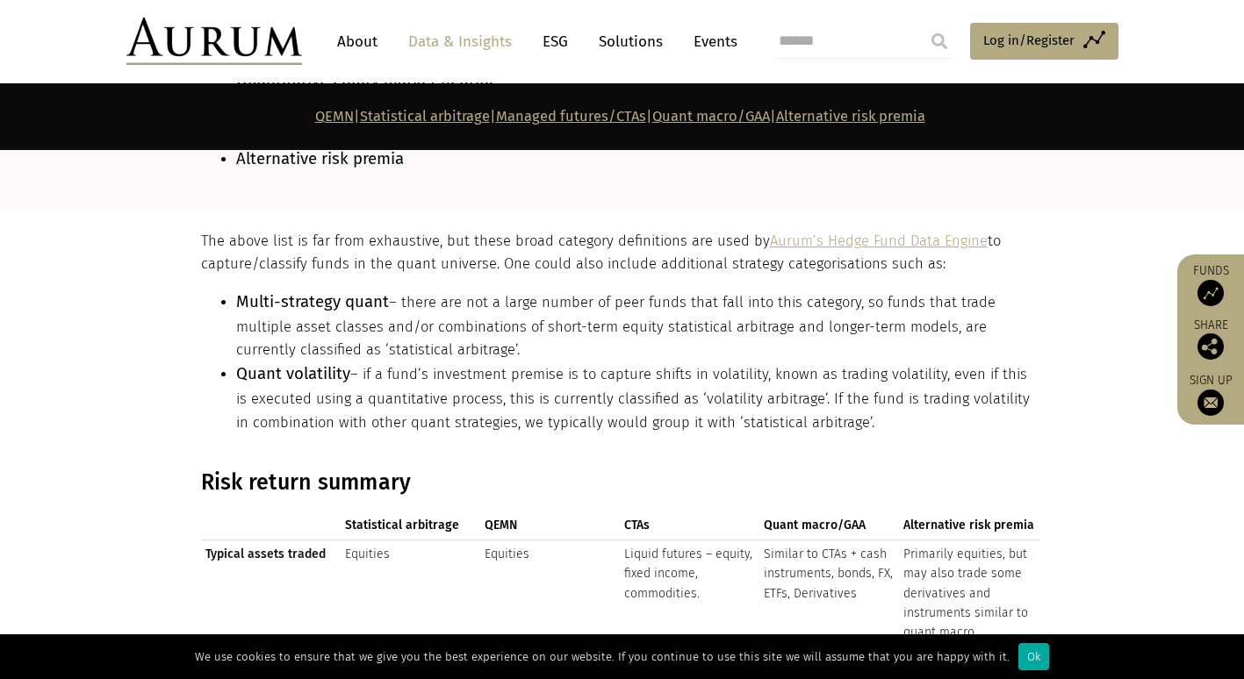
click at [636, 383] on li "Quant volatility – if a fund’s investment premise is to capture shifts in volat…" at bounding box center [637, 398] width 803 height 73
drag, startPoint x: 241, startPoint y: 389, endPoint x: 479, endPoint y: 382, distance: 238.0
click at [479, 382] on li "Quant volatility – if a fund’s investment premise is to capture shifts in volat…" at bounding box center [637, 398] width 803 height 73
drag, startPoint x: 479, startPoint y: 382, endPoint x: 747, endPoint y: 389, distance: 267.8
click at [747, 389] on li "Quant volatility – if a fund’s investment premise is to capture shifts in volat…" at bounding box center [637, 398] width 803 height 73
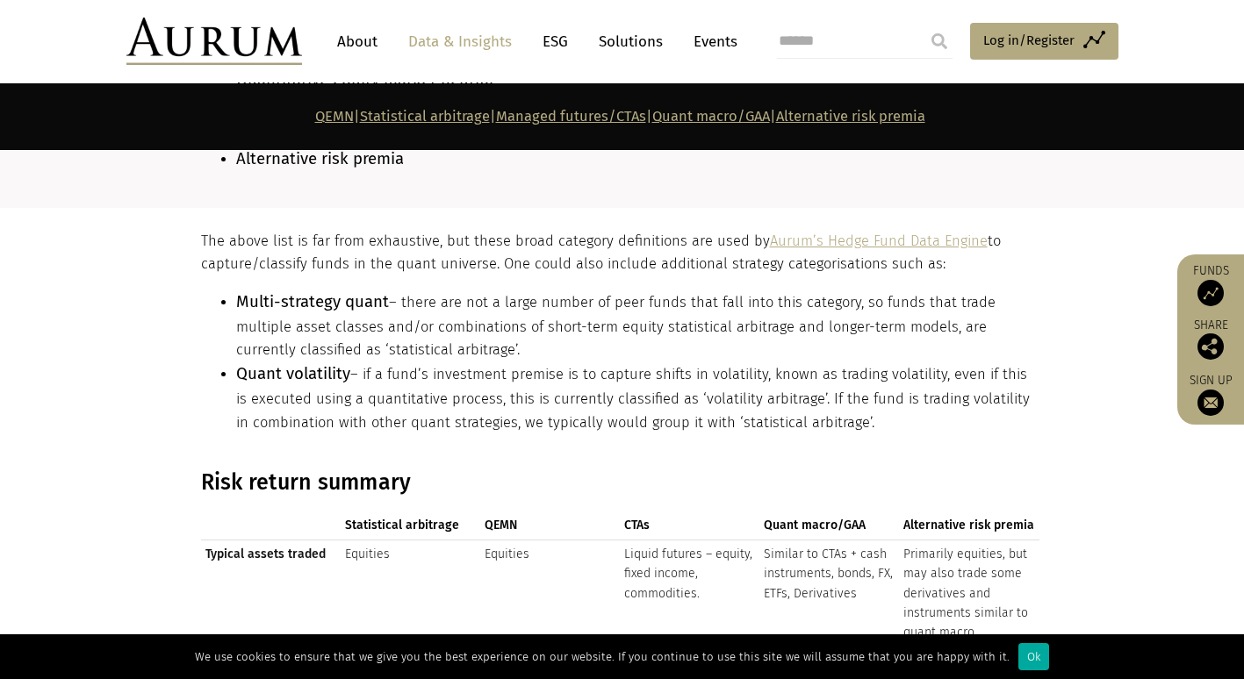
click at [490, 383] on li "Quant volatility – if a fund’s investment premise is to capture shifts in volat…" at bounding box center [637, 398] width 803 height 73
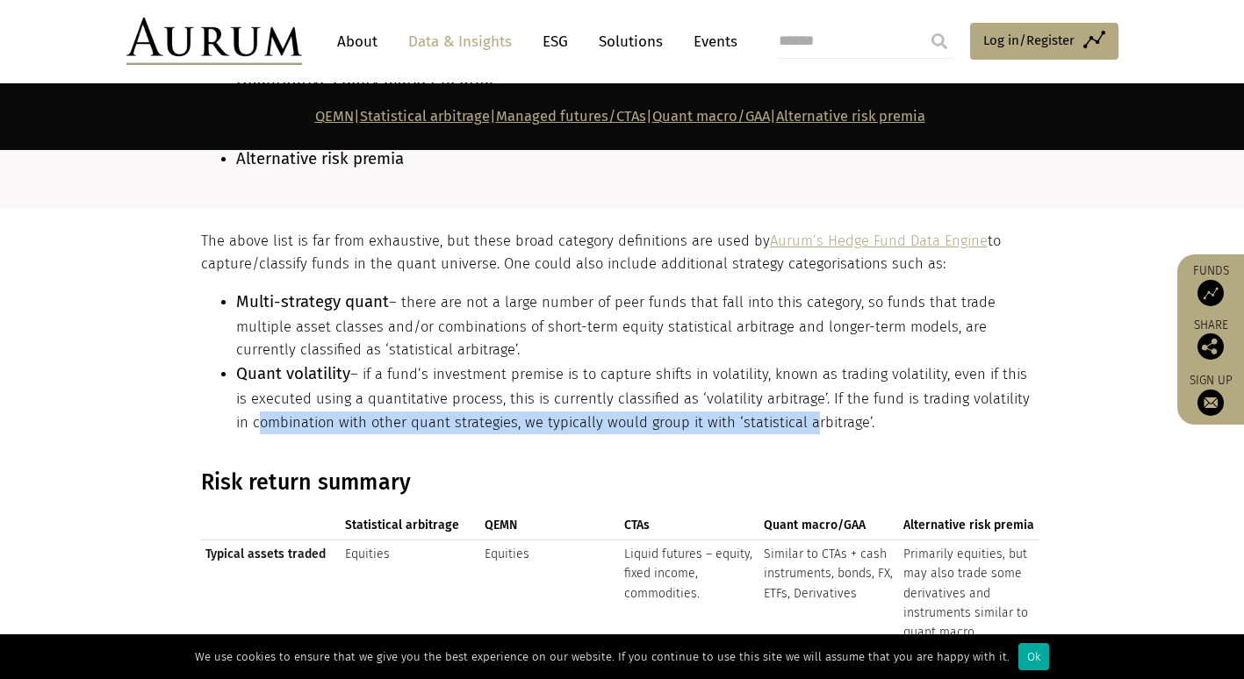
drag, startPoint x: 229, startPoint y: 408, endPoint x: 797, endPoint y: 417, distance: 568.1
click at [797, 417] on ul "Multi-strategy quant – there are not a large number of peer funds that fall int…" at bounding box center [620, 362] width 838 height 145
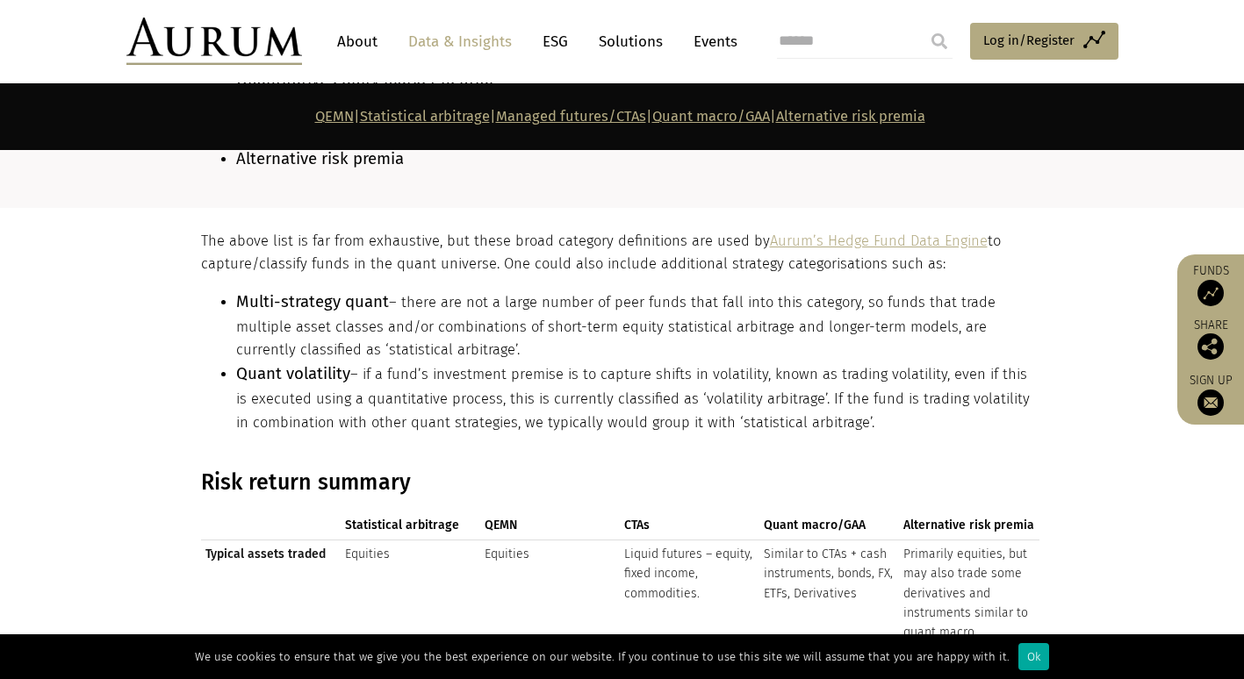
click at [540, 373] on li "Quant volatility – if a fund’s investment premise is to capture shifts in volat…" at bounding box center [637, 398] width 803 height 73
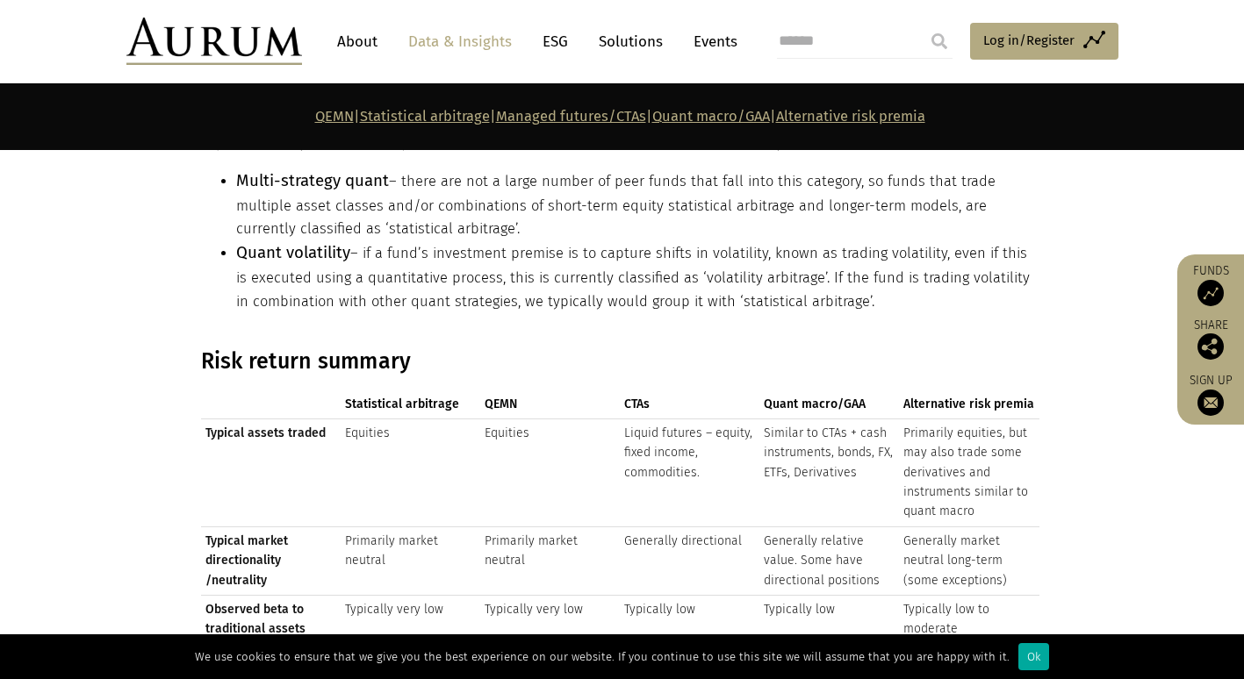
scroll to position [1806, 0]
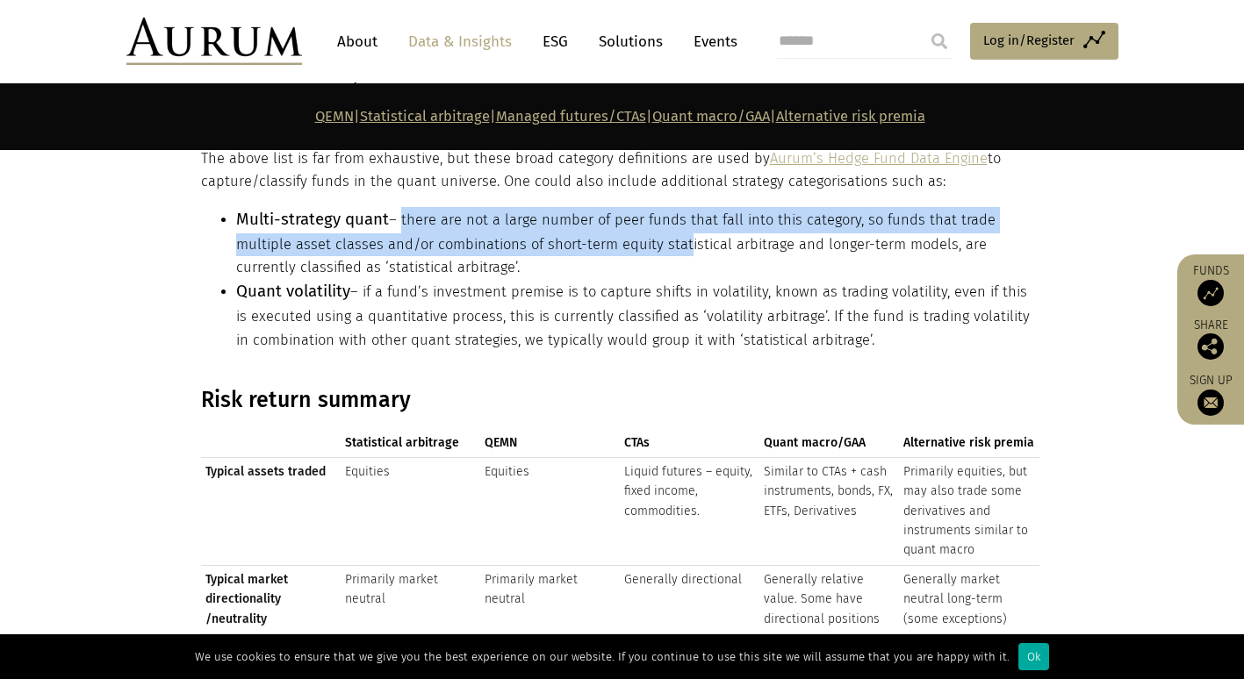
drag, startPoint x: 399, startPoint y: 217, endPoint x: 680, endPoint y: 235, distance: 281.5
click at [680, 235] on li "Multi-strategy quant – there are not a large number of peer funds that fall int…" at bounding box center [637, 243] width 803 height 73
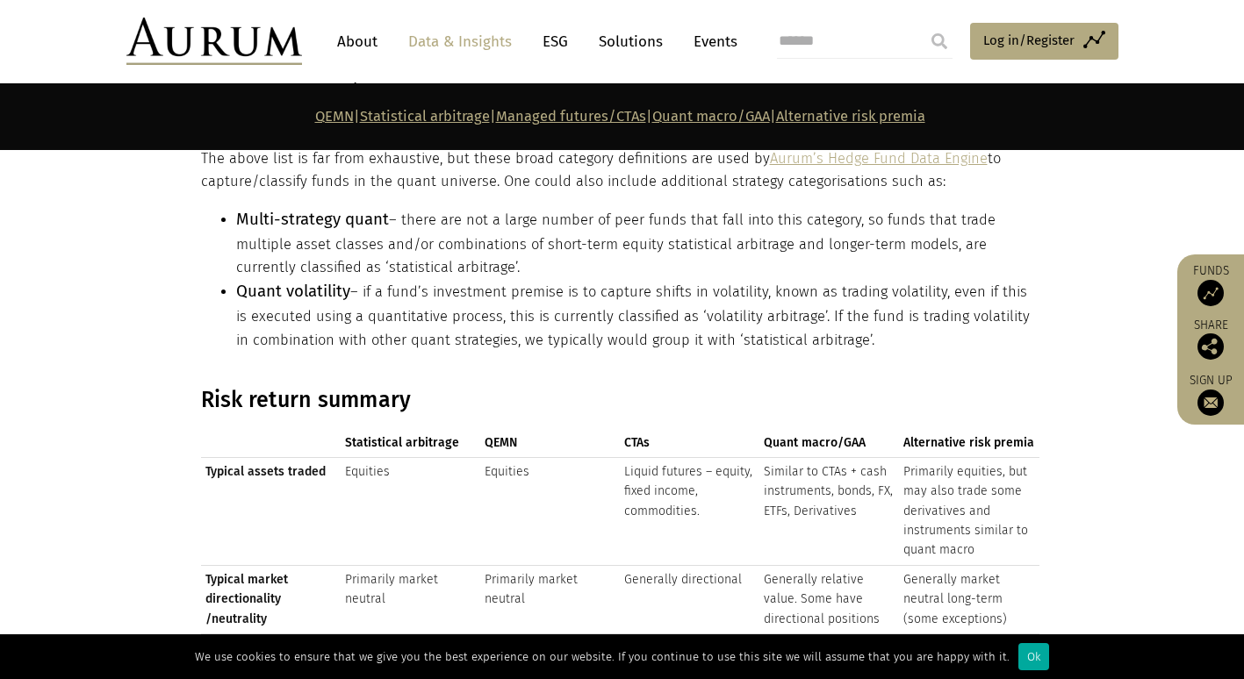
drag, startPoint x: 680, startPoint y: 235, endPoint x: 550, endPoint y: 264, distance: 134.0
click at [550, 264] on li "Multi-strategy quant – there are not a large number of peer funds that fall int…" at bounding box center [637, 243] width 803 height 73
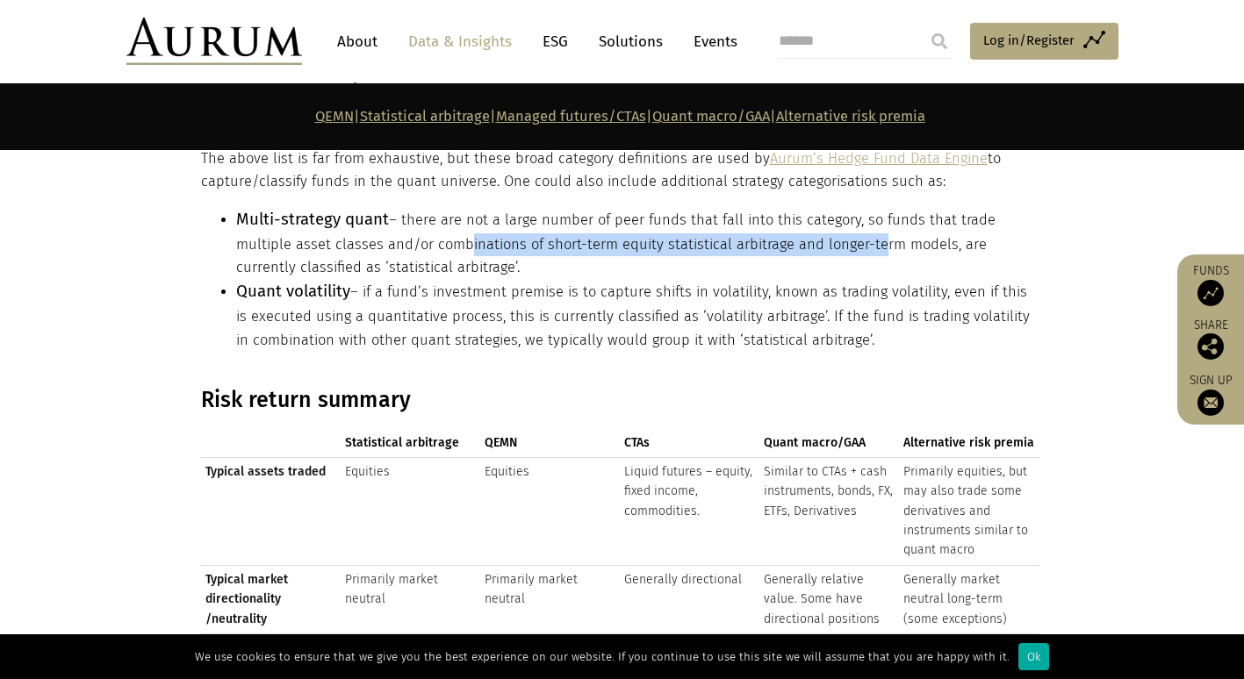
drag, startPoint x: 453, startPoint y: 225, endPoint x: 895, endPoint y: 238, distance: 442.6
click at [895, 238] on li "Multi-strategy quant – there are not a large number of peer funds that fall int…" at bounding box center [637, 243] width 803 height 73
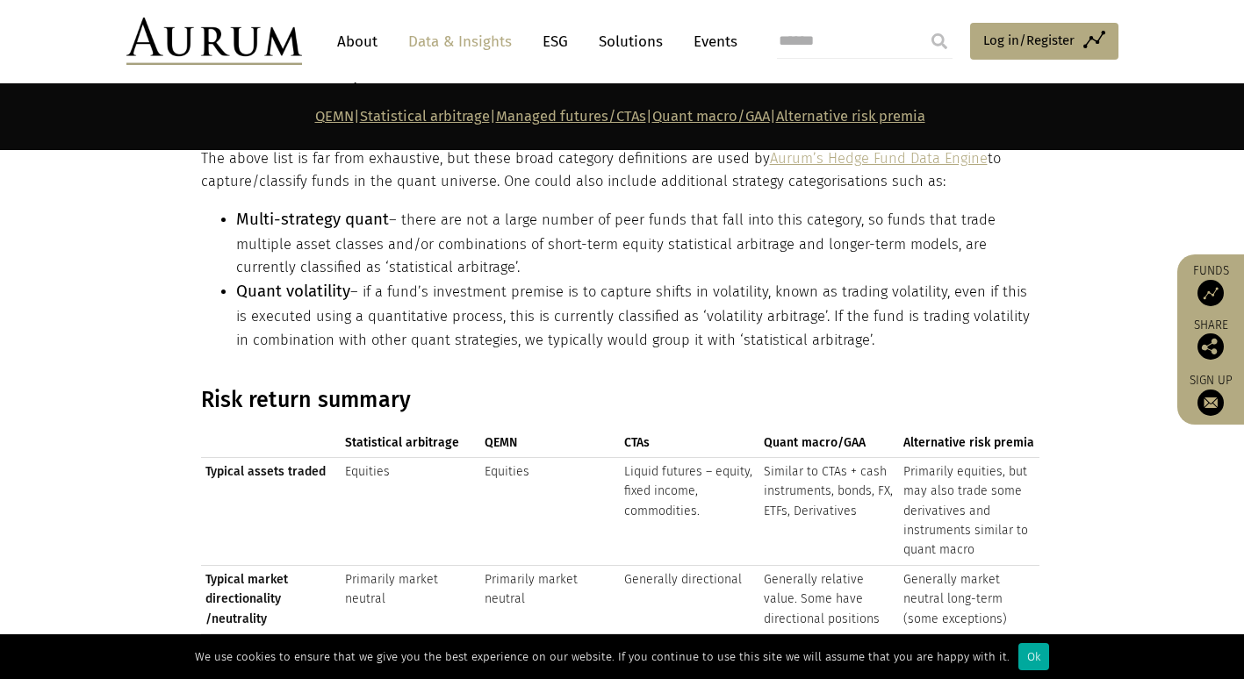
drag, startPoint x: 895, startPoint y: 238, endPoint x: 672, endPoint y: 262, distance: 225.1
click at [672, 262] on li "Multi-strategy quant – there are not a large number of peer funds that fall int…" at bounding box center [637, 243] width 803 height 73
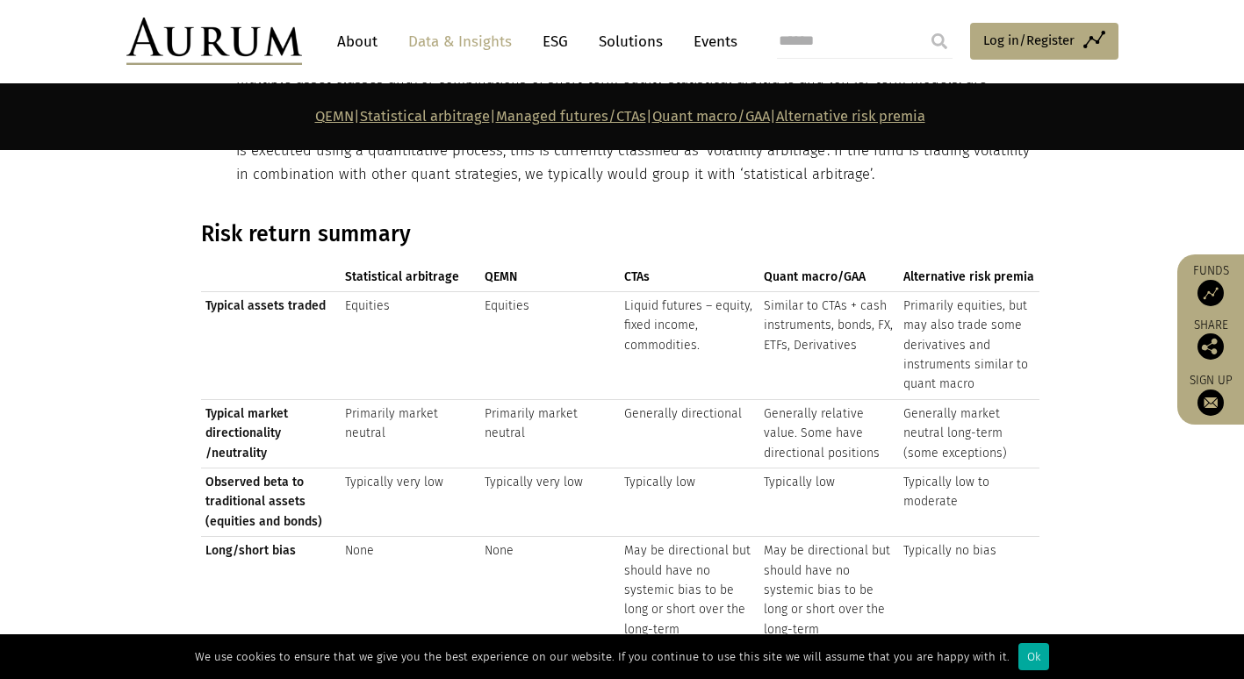
click at [672, 268] on span "CTAs" at bounding box center [689, 277] width 131 height 19
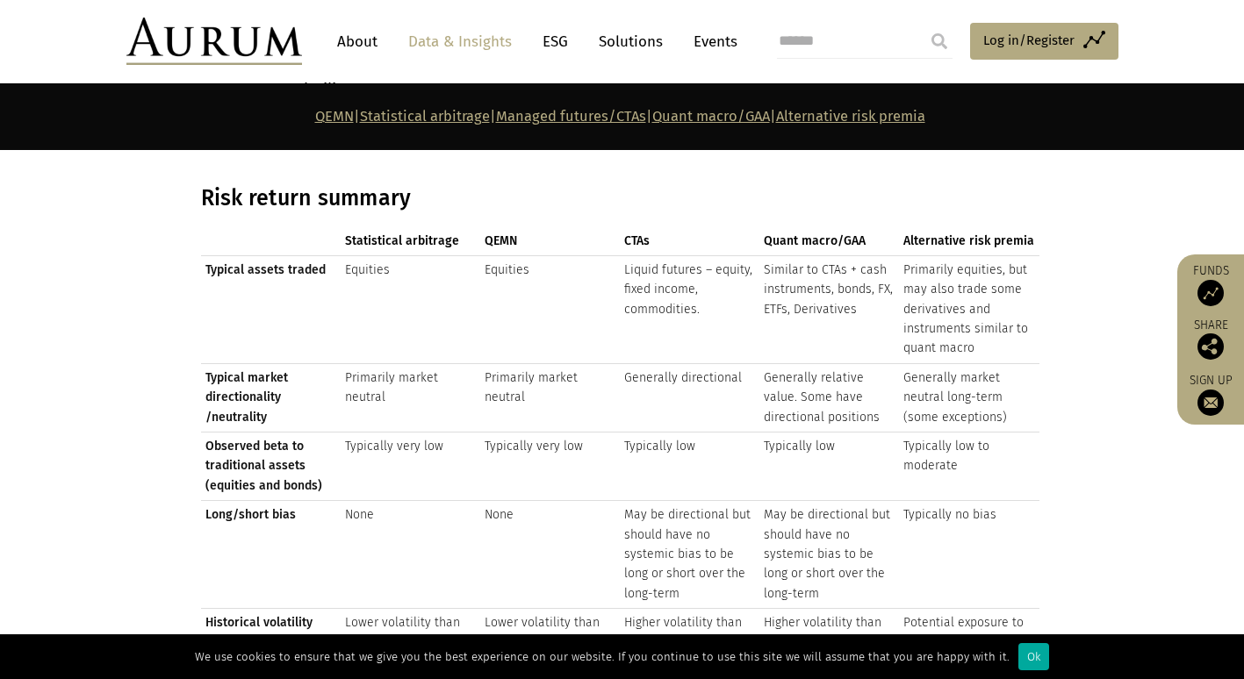
scroll to position [1982, 0]
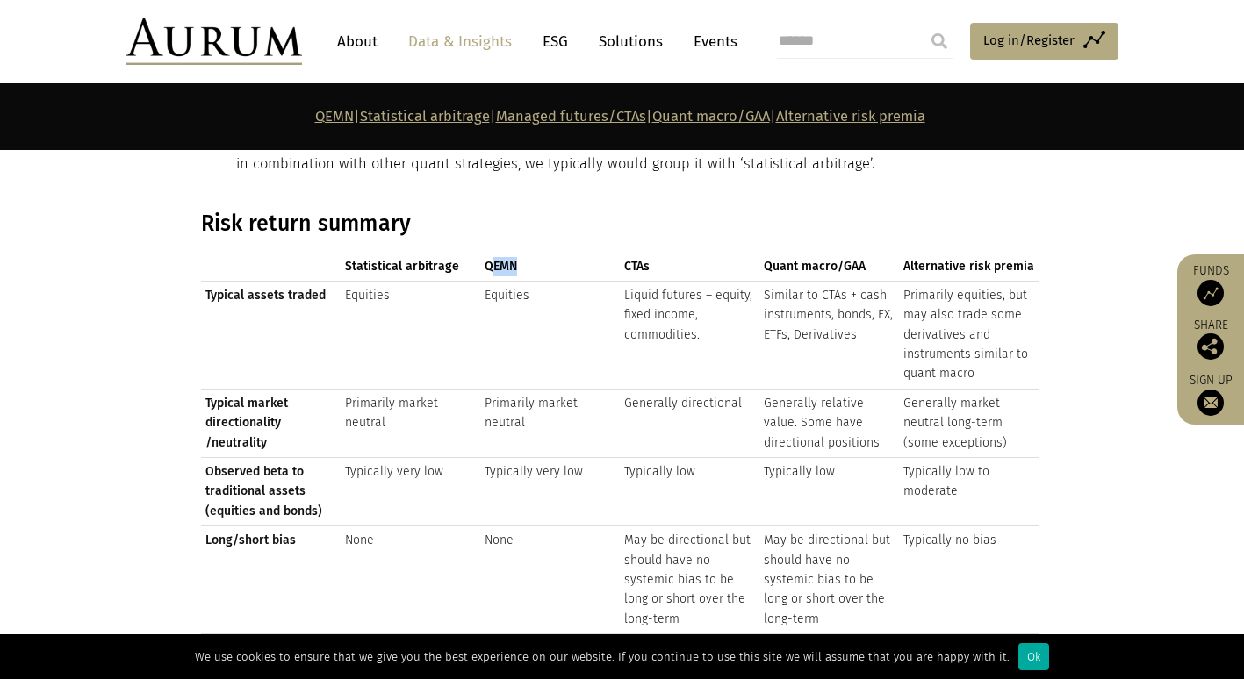
drag, startPoint x: 491, startPoint y: 255, endPoint x: 514, endPoint y: 253, distance: 23.8
click at [514, 257] on span "QEMN" at bounding box center [550, 266] width 131 height 19
drag, startPoint x: 514, startPoint y: 253, endPoint x: 554, endPoint y: 283, distance: 49.5
click at [554, 283] on td "Equities" at bounding box center [550, 335] width 140 height 108
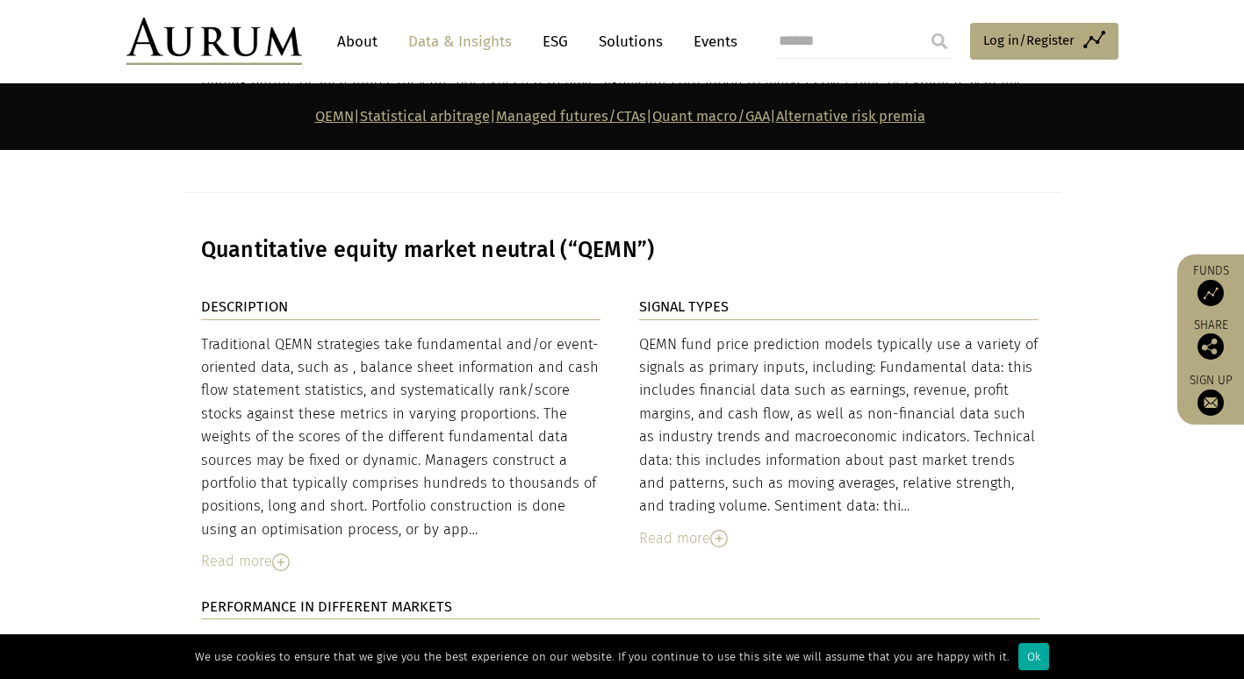
scroll to position [3850, 0]
drag, startPoint x: 339, startPoint y: 314, endPoint x: 566, endPoint y: 320, distance: 227.4
click at [566, 333] on div "Traditional QEMN strategies take fundamental and/or event-oriented data, such a…" at bounding box center [401, 437] width 400 height 209
drag, startPoint x: 369, startPoint y: 341, endPoint x: 557, endPoint y: 342, distance: 187.9
click at [557, 342] on div "Traditional QEMN strategies take fundamental and/or event-oriented data, such a…" at bounding box center [401, 437] width 400 height 209
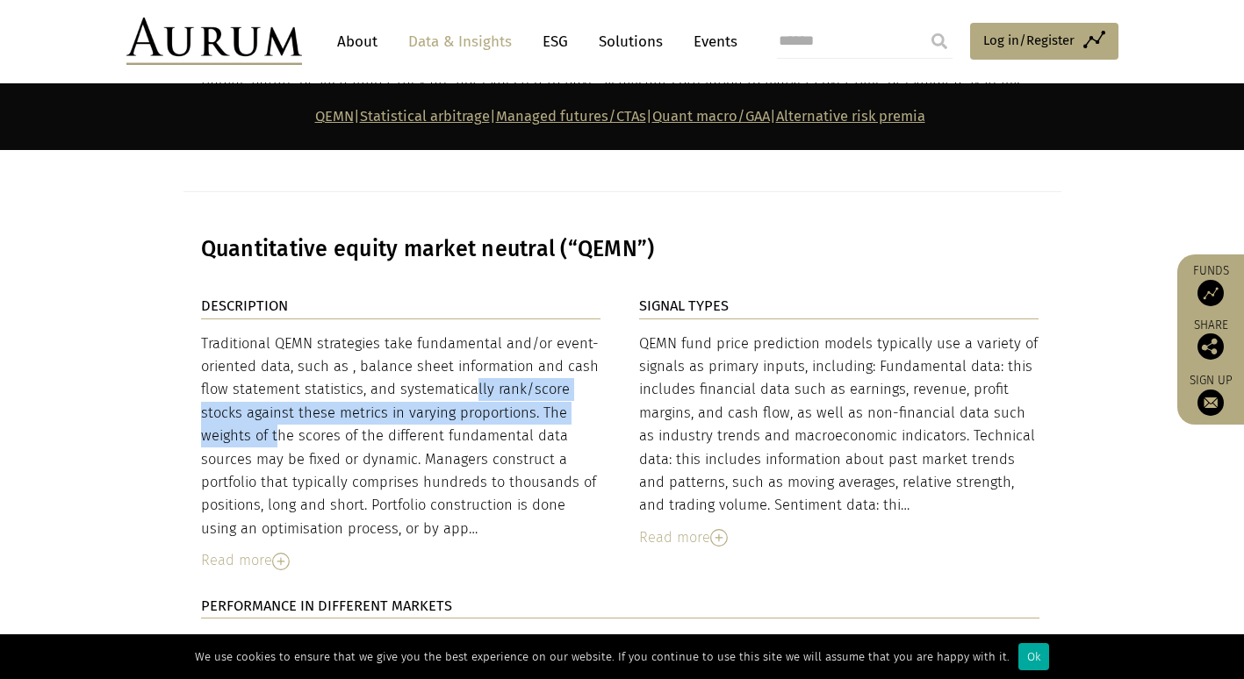
drag, startPoint x: 377, startPoint y: 356, endPoint x: 592, endPoint y: 383, distance: 215.9
click at [592, 383] on div "Traditional QEMN strategies take fundamental and/or event-oriented data, such a…" at bounding box center [401, 437] width 400 height 209
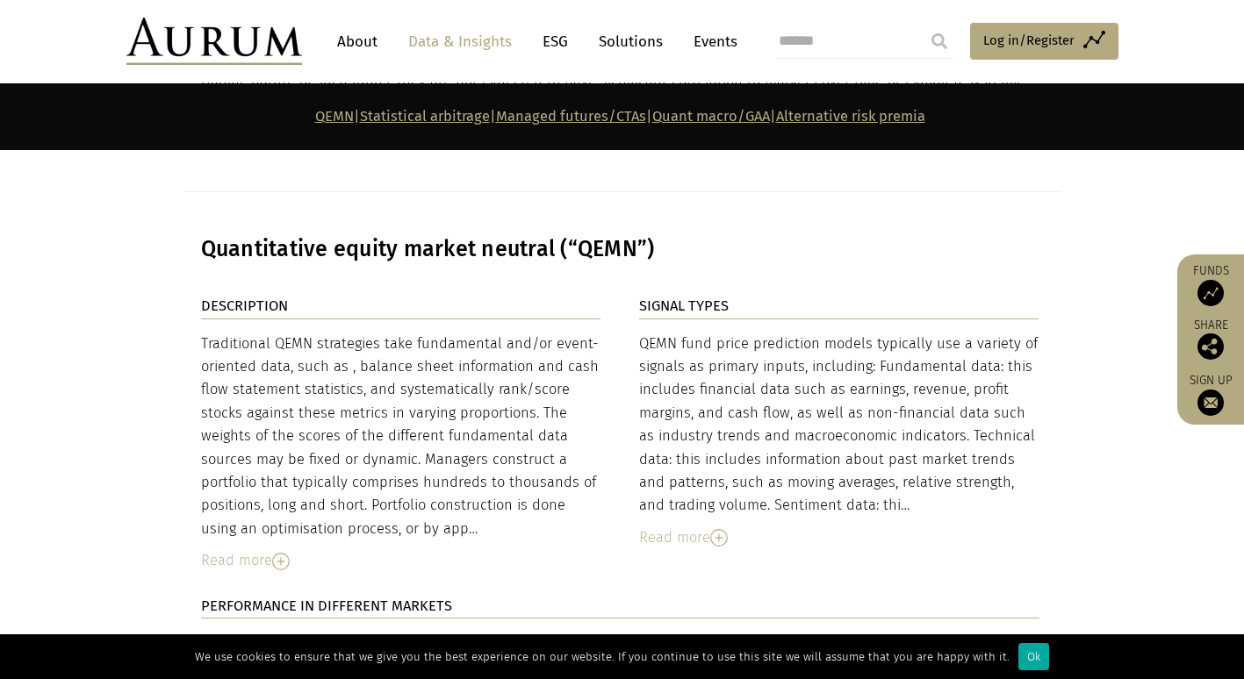
click at [262, 393] on div "Traditional QEMN strategies take fundamental and/or event-oriented data, such a…" at bounding box center [401, 437] width 400 height 209
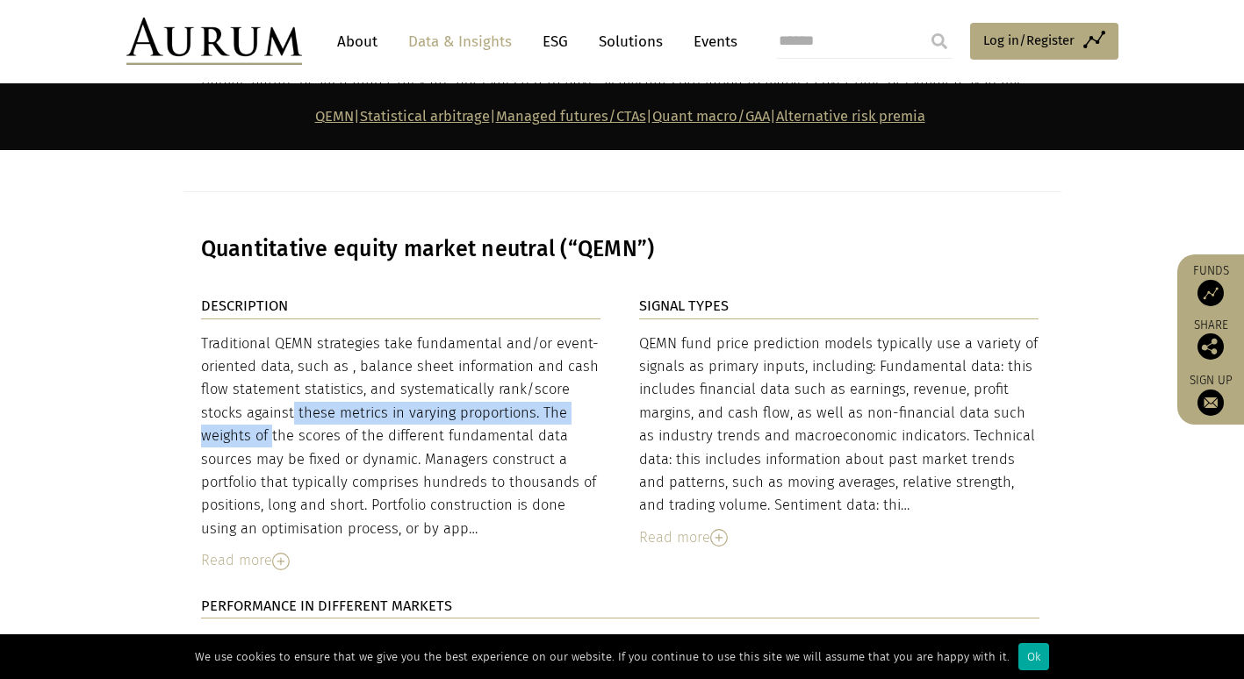
drag, startPoint x: 206, startPoint y: 373, endPoint x: 556, endPoint y: 376, distance: 349.4
click at [556, 376] on div "Traditional QEMN strategies take fundamental and/or event-oriented data, such a…" at bounding box center [401, 437] width 400 height 209
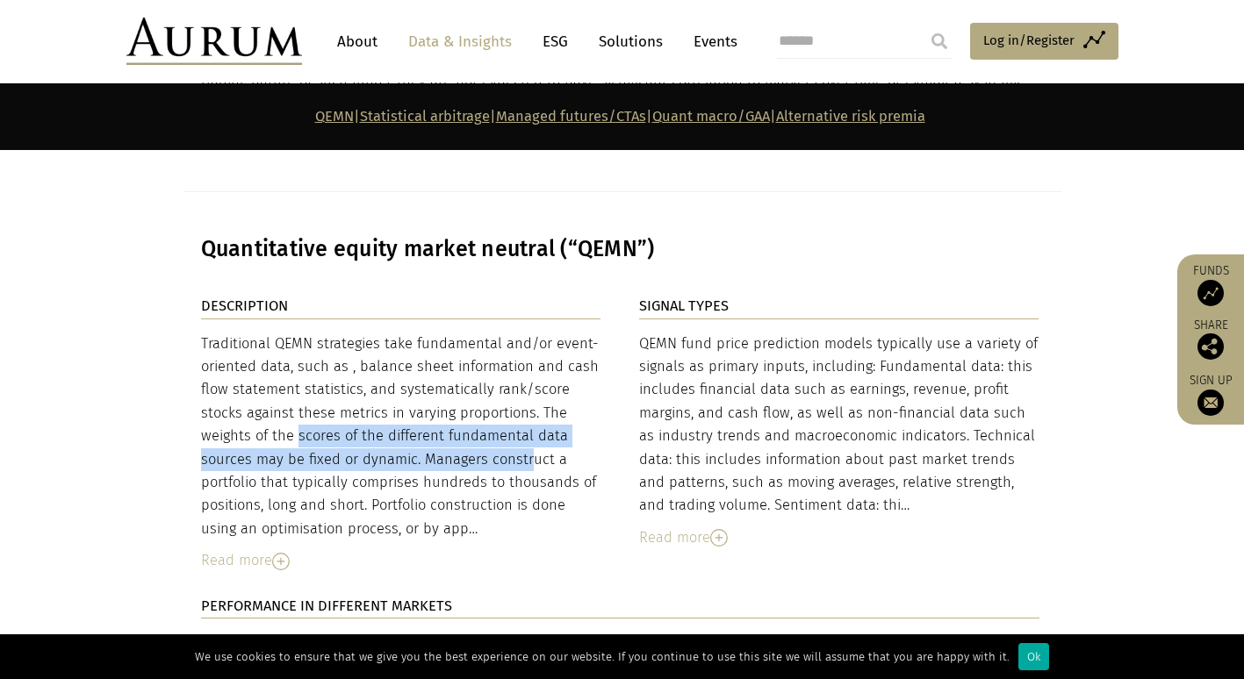
drag, startPoint x: 215, startPoint y: 403, endPoint x: 437, endPoint y: 428, distance: 223.5
click at [437, 428] on div "Traditional QEMN strategies take fundamental and/or event-oriented data, such a…" at bounding box center [401, 437] width 400 height 209
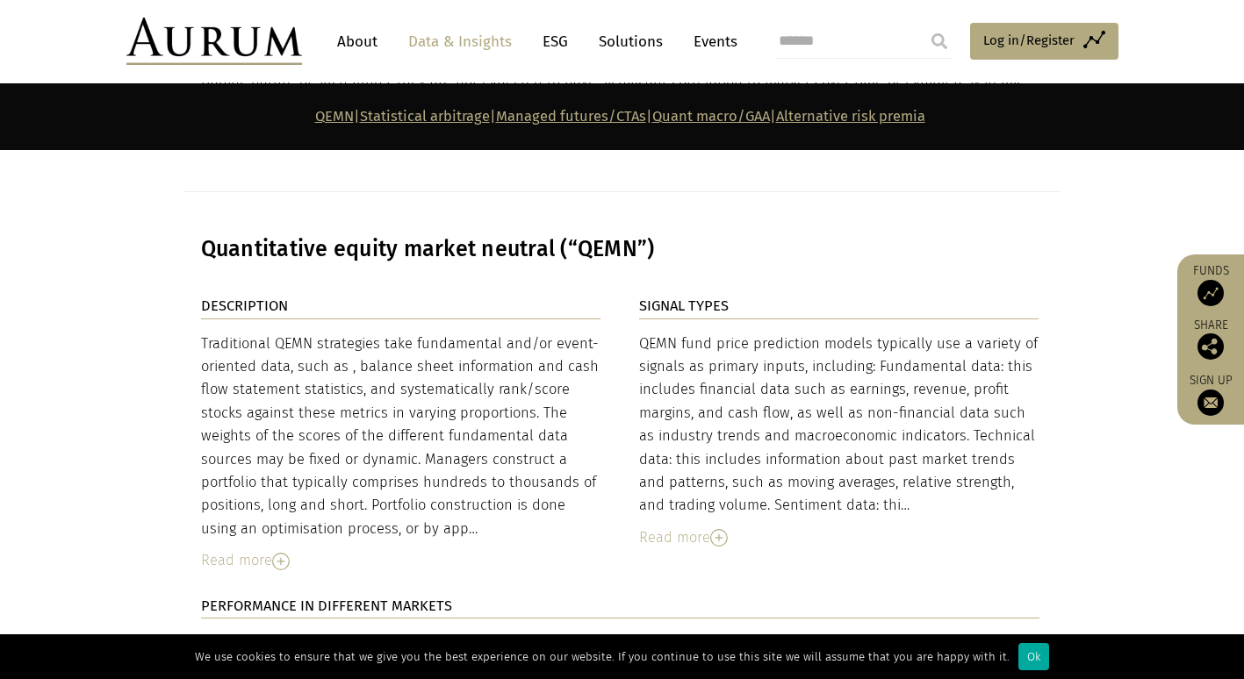
drag, startPoint x: 437, startPoint y: 428, endPoint x: 383, endPoint y: 459, distance: 62.9
click at [383, 459] on div "Traditional QEMN strategies take fundamental and/or event-oriented data, such a…" at bounding box center [401, 437] width 400 height 209
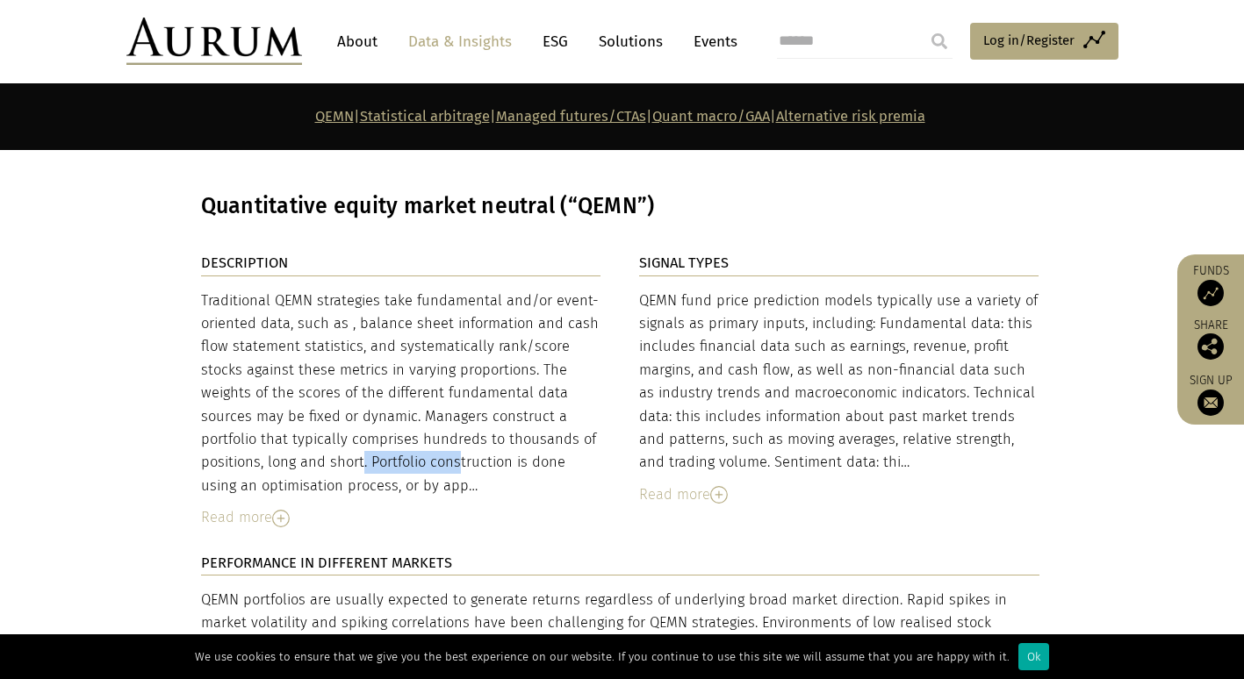
drag, startPoint x: 273, startPoint y: 426, endPoint x: 375, endPoint y: 431, distance: 102.0
click at [375, 431] on div "Traditional QEMN strategies take fundamental and/or event-oriented data, such a…" at bounding box center [401, 394] width 400 height 209
drag, startPoint x: 375, startPoint y: 431, endPoint x: 556, endPoint y: 440, distance: 181.1
click at [556, 440] on div "Traditional QEMN strategies take fundamental and/or event-oriented data, such a…" at bounding box center [401, 394] width 400 height 209
drag, startPoint x: 644, startPoint y: 262, endPoint x: 713, endPoint y: 301, distance: 79.1
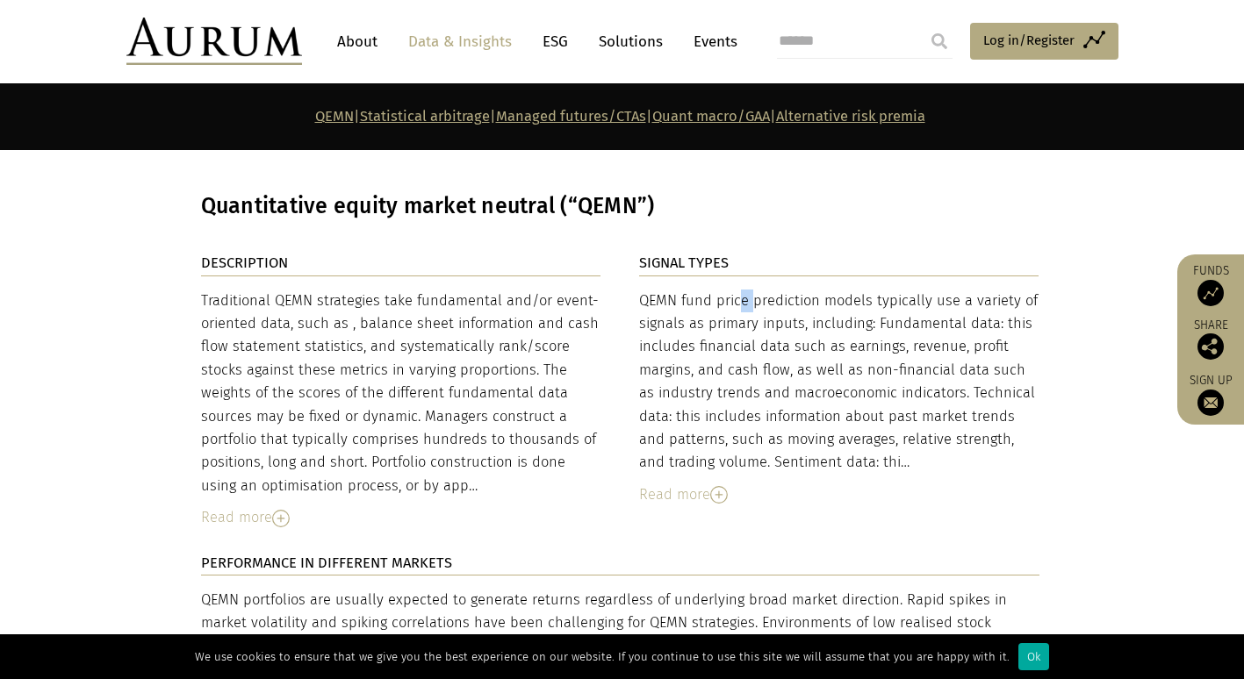
click at [713, 301] on div "QEMN fund price prediction models typically use a variety of signals as primary…" at bounding box center [839, 382] width 400 height 185
drag, startPoint x: 713, startPoint y: 301, endPoint x: 715, endPoint y: 341, distance: 40.4
click at [715, 341] on div "QEMN fund price prediction models typically use a variety of signals as primary…" at bounding box center [839, 382] width 400 height 185
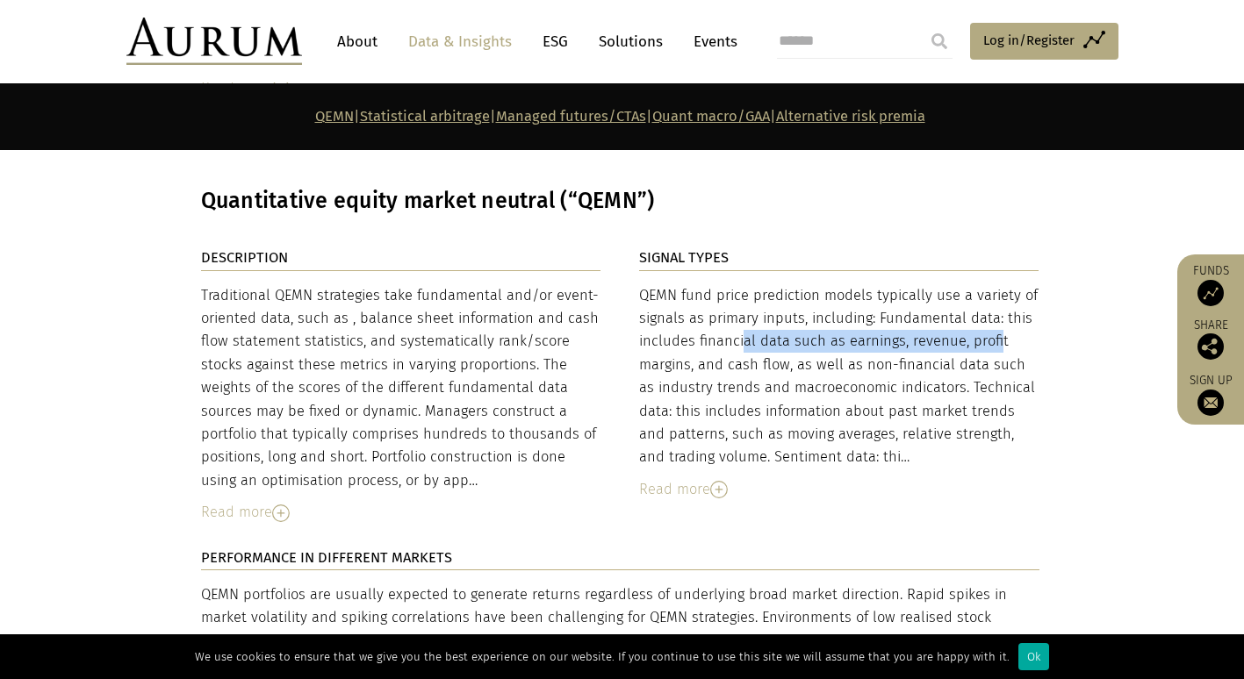
drag, startPoint x: 656, startPoint y: 306, endPoint x: 912, endPoint y: 306, distance: 256.3
click at [912, 306] on div "QEMN fund price prediction models typically use a variety of signals as primary…" at bounding box center [839, 376] width 400 height 185
drag, startPoint x: 912, startPoint y: 306, endPoint x: 770, endPoint y: 323, distance: 143.2
click at [770, 323] on div "QEMN fund price prediction models typically use a variety of signals as primary…" at bounding box center [839, 376] width 400 height 185
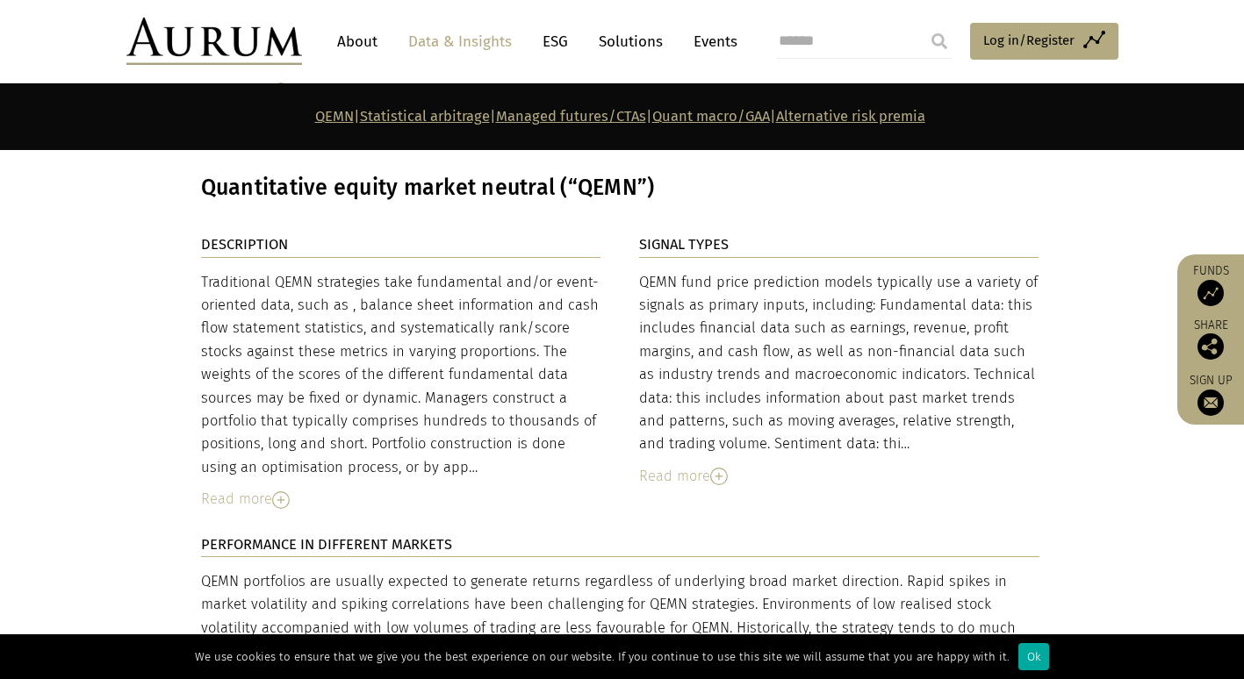
scroll to position [3923, 0]
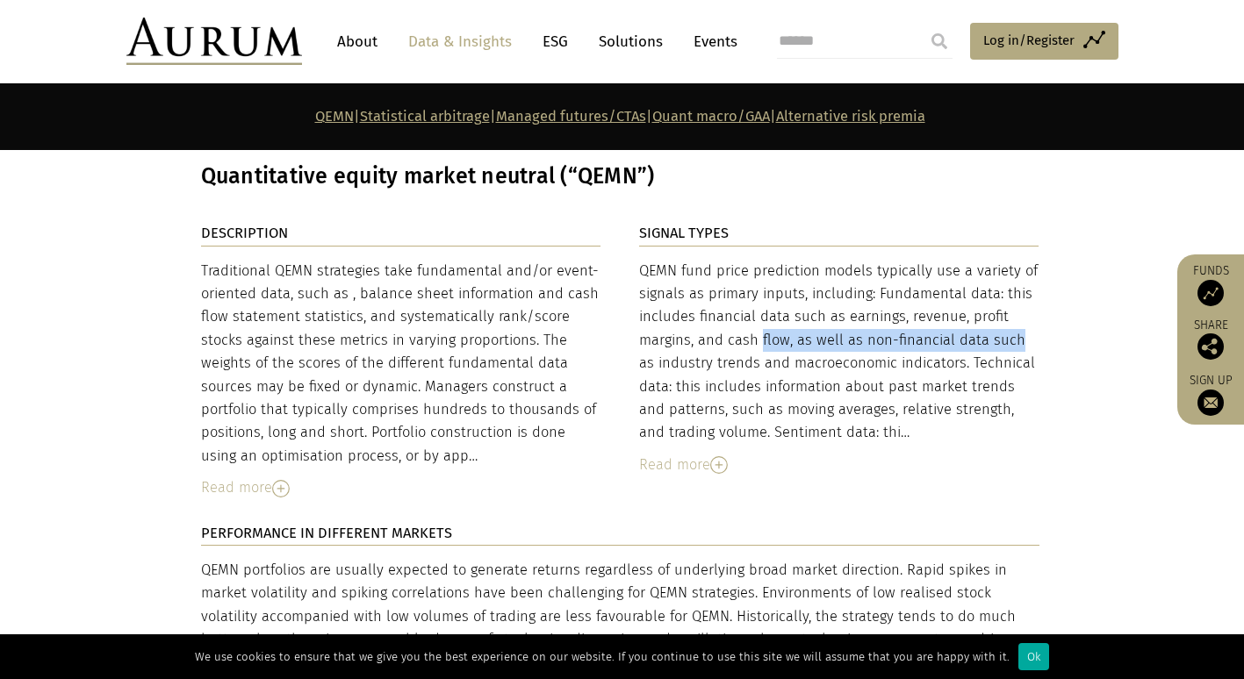
drag, startPoint x: 677, startPoint y: 311, endPoint x: 953, endPoint y: 298, distance: 275.9
click at [953, 298] on div "QEMN fund price prediction models typically use a variety of signals as primary…" at bounding box center [839, 352] width 400 height 185
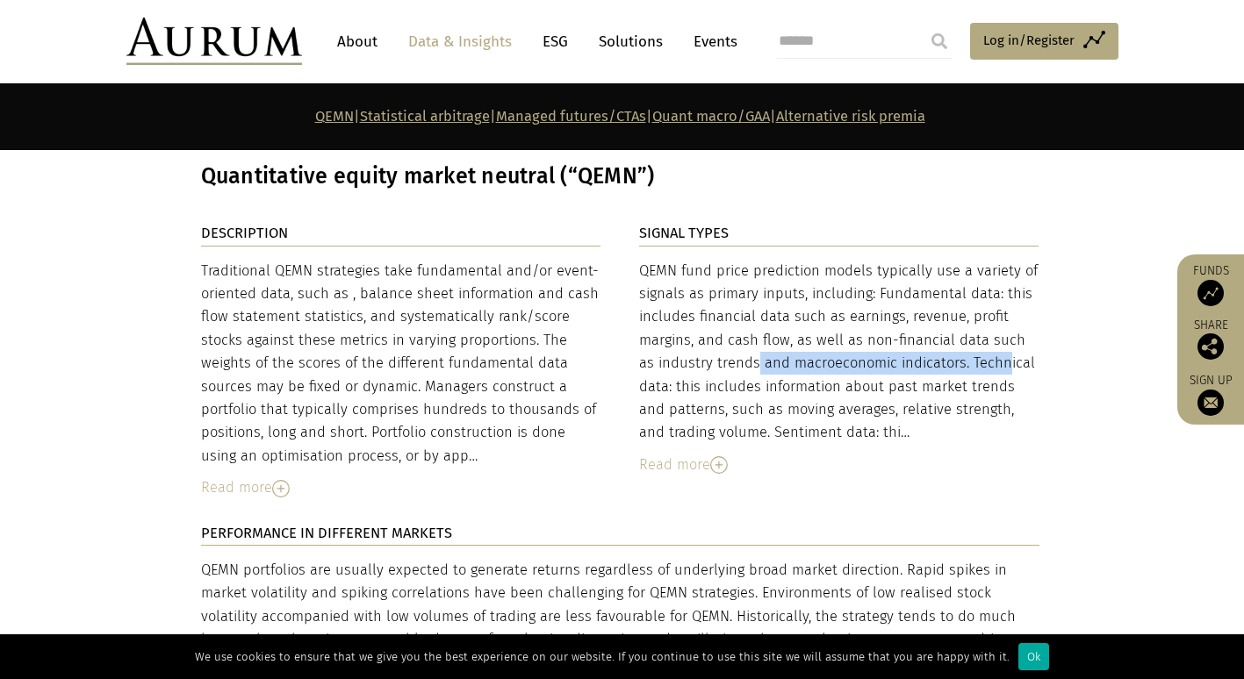
drag, startPoint x: 652, startPoint y: 334, endPoint x: 908, endPoint y: 332, distance: 255.5
click at [908, 332] on div "QEMN fund price prediction models typically use a variety of signals as primary…" at bounding box center [839, 352] width 400 height 185
drag, startPoint x: 908, startPoint y: 332, endPoint x: 787, endPoint y: 359, distance: 124.2
click at [787, 359] on div "QEMN fund price prediction models typically use a variety of signals as primary…" at bounding box center [839, 352] width 400 height 185
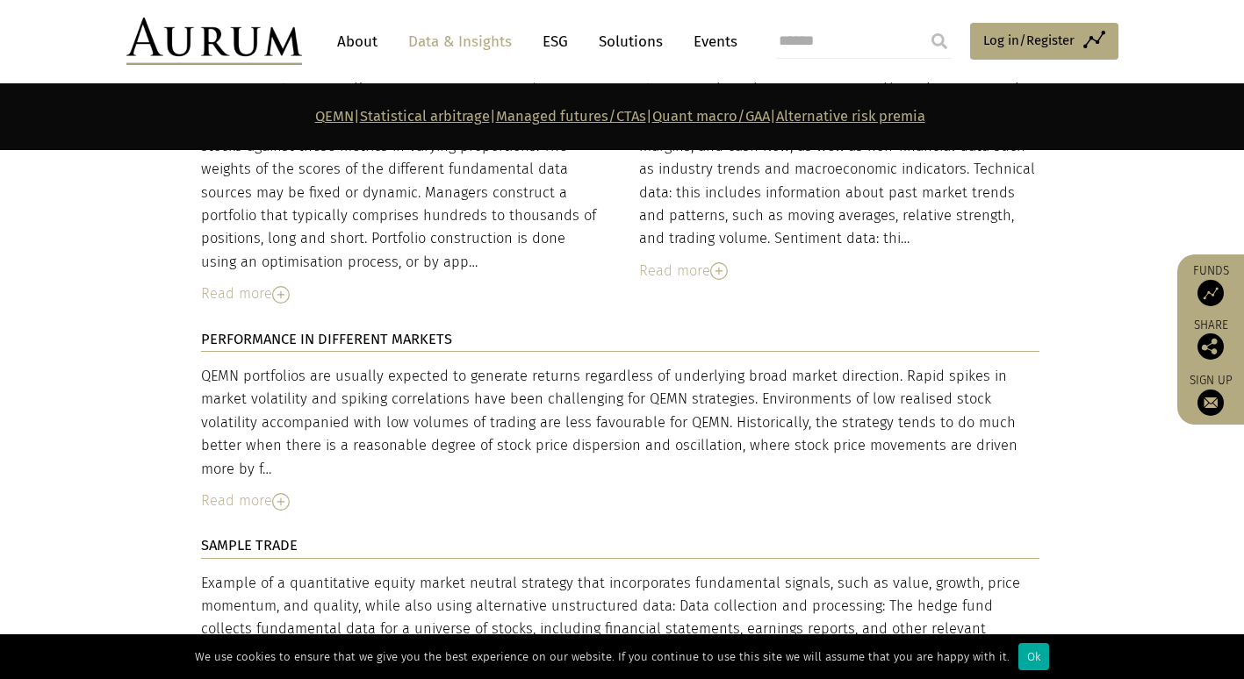
scroll to position [4118, 0]
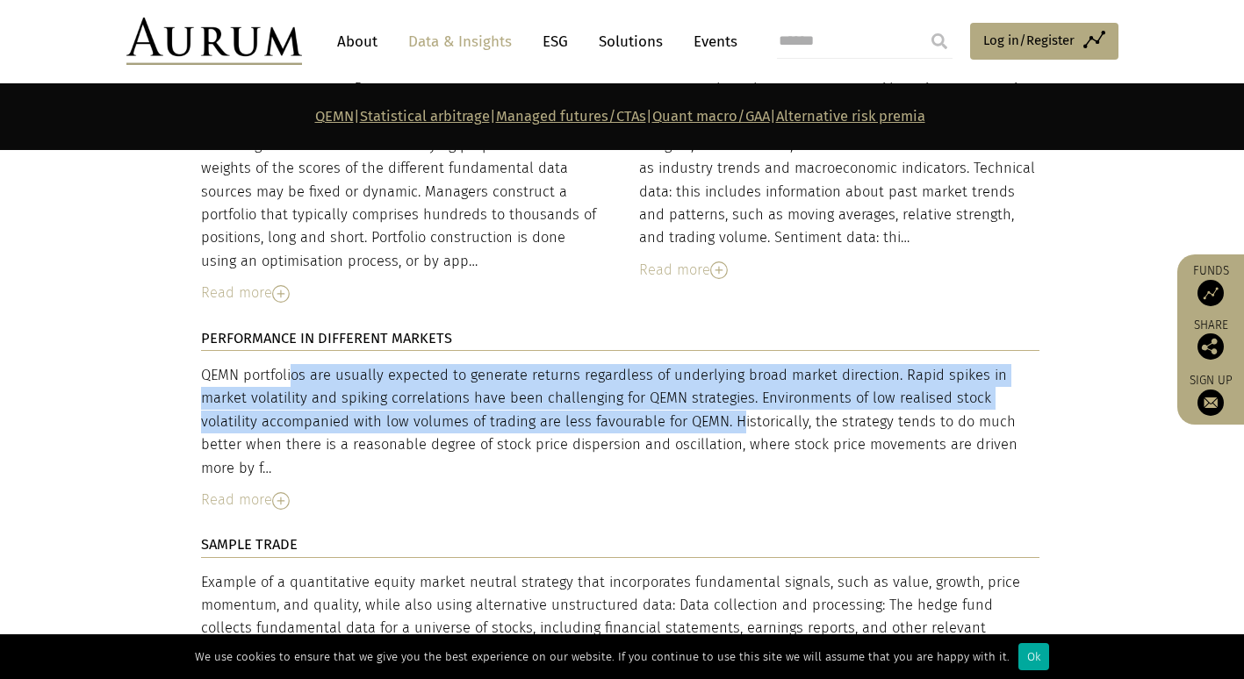
drag, startPoint x: 201, startPoint y: 336, endPoint x: 907, endPoint y: 456, distance: 715.8
click at [907, 456] on div "PERFORMANCE IN DIFFERENT MARKETS QEMN portfolios are usually expected to genera…" at bounding box center [620, 430] width 838 height 207
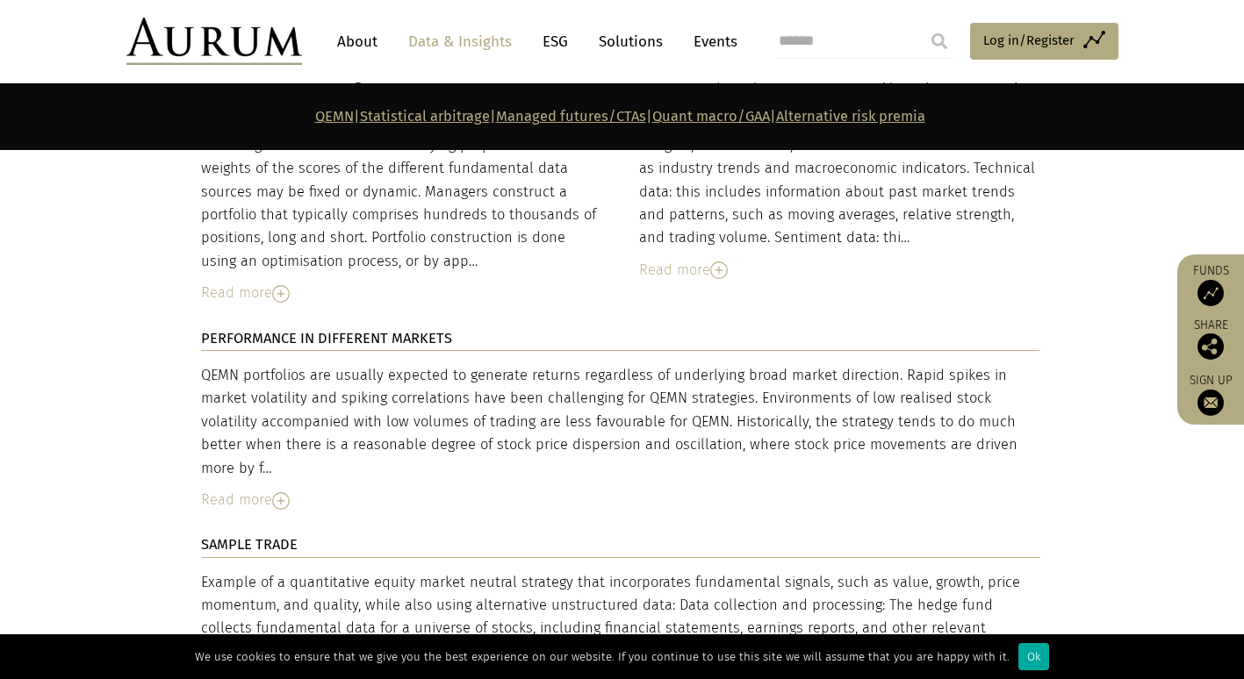
drag, startPoint x: 907, startPoint y: 456, endPoint x: 725, endPoint y: 430, distance: 183.5
click at [725, 430] on div "QEMN portfolios are usually expected to generate returns regardless of underlyi…" at bounding box center [620, 437] width 838 height 147
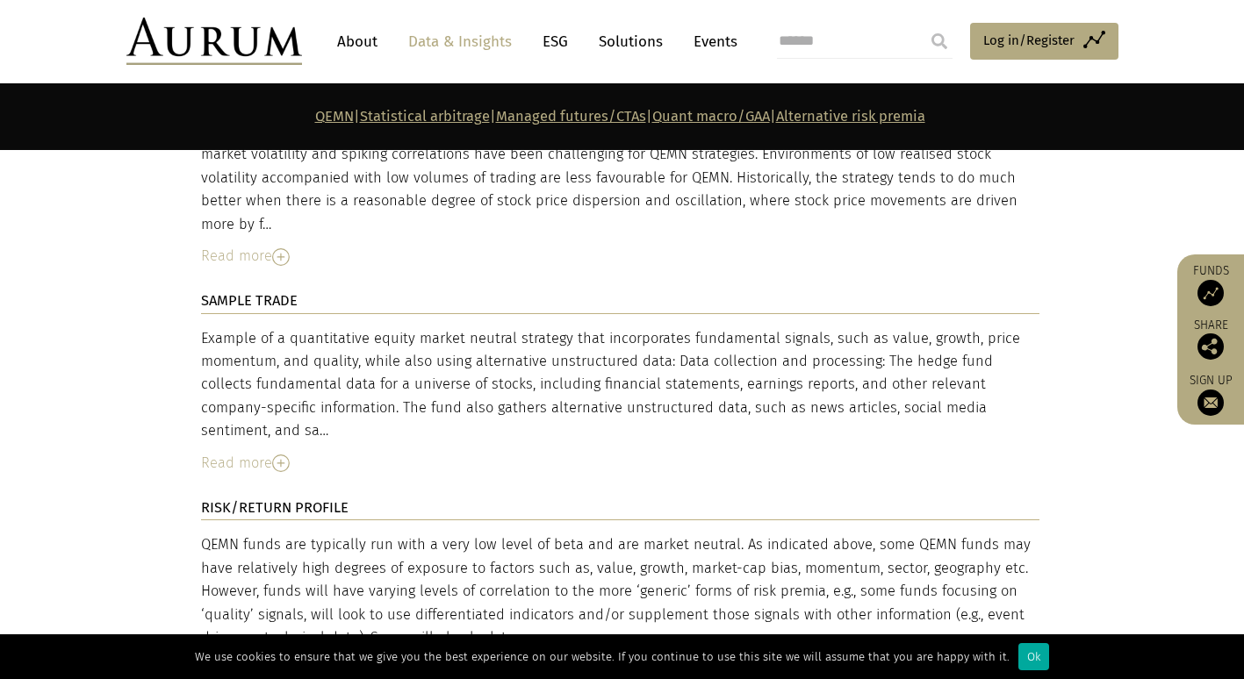
scroll to position [4363, 0]
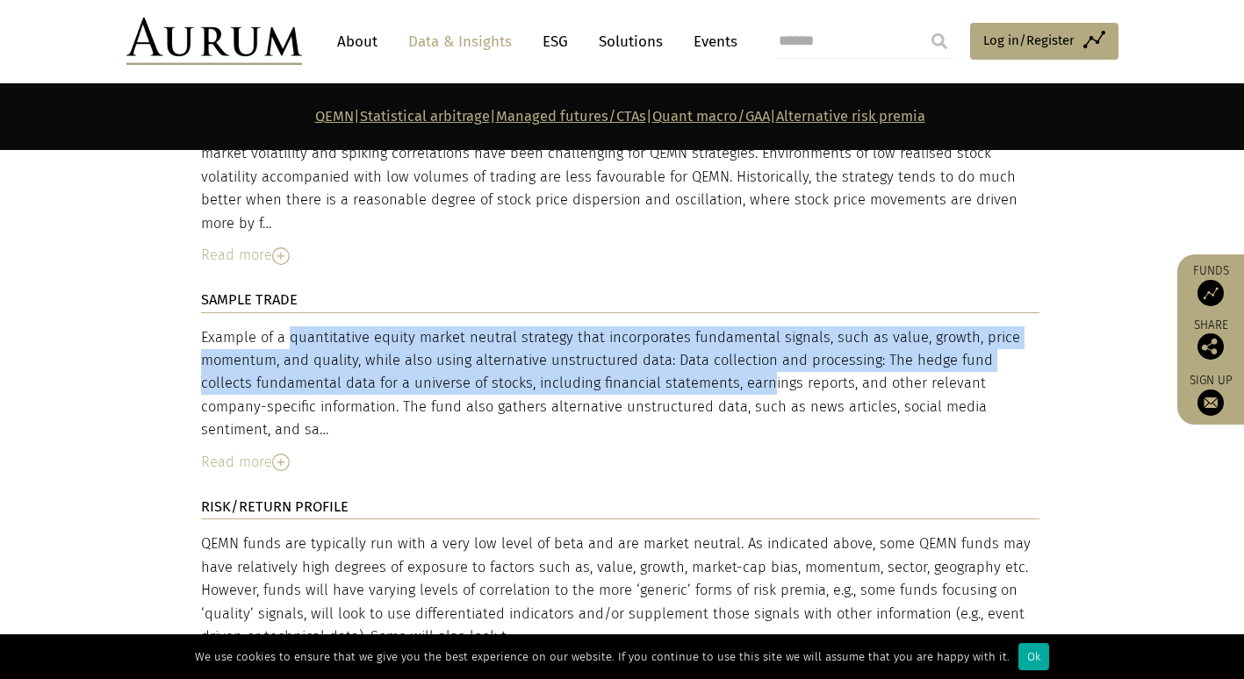
drag, startPoint x: 203, startPoint y: 277, endPoint x: 621, endPoint y: 320, distance: 420.0
click at [621, 327] on div "Example of a quantitative equity market neutral strategy that incorporates fund…" at bounding box center [620, 385] width 838 height 116
drag, startPoint x: 621, startPoint y: 320, endPoint x: 523, endPoint y: 369, distance: 109.1
click at [523, 369] on div "Example of a quantitative equity market neutral strategy that incorporates fund…" at bounding box center [620, 400] width 838 height 147
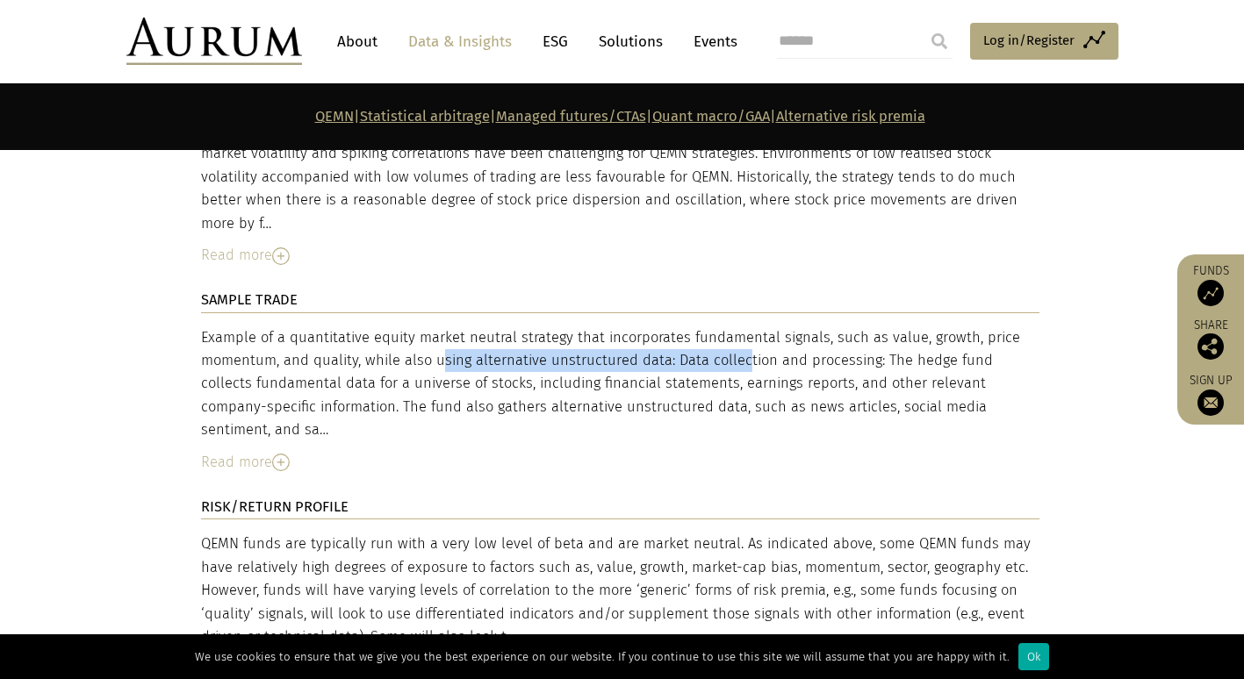
drag, startPoint x: 359, startPoint y: 305, endPoint x: 658, endPoint y: 305, distance: 298.5
click at [658, 327] on div "Example of a quantitative equity market neutral strategy that incorporates fund…" at bounding box center [620, 385] width 838 height 116
drag, startPoint x: 658, startPoint y: 305, endPoint x: 630, endPoint y: 325, distance: 33.9
click at [630, 327] on div "Example of a quantitative equity market neutral strategy that incorporates fund…" at bounding box center [620, 385] width 838 height 116
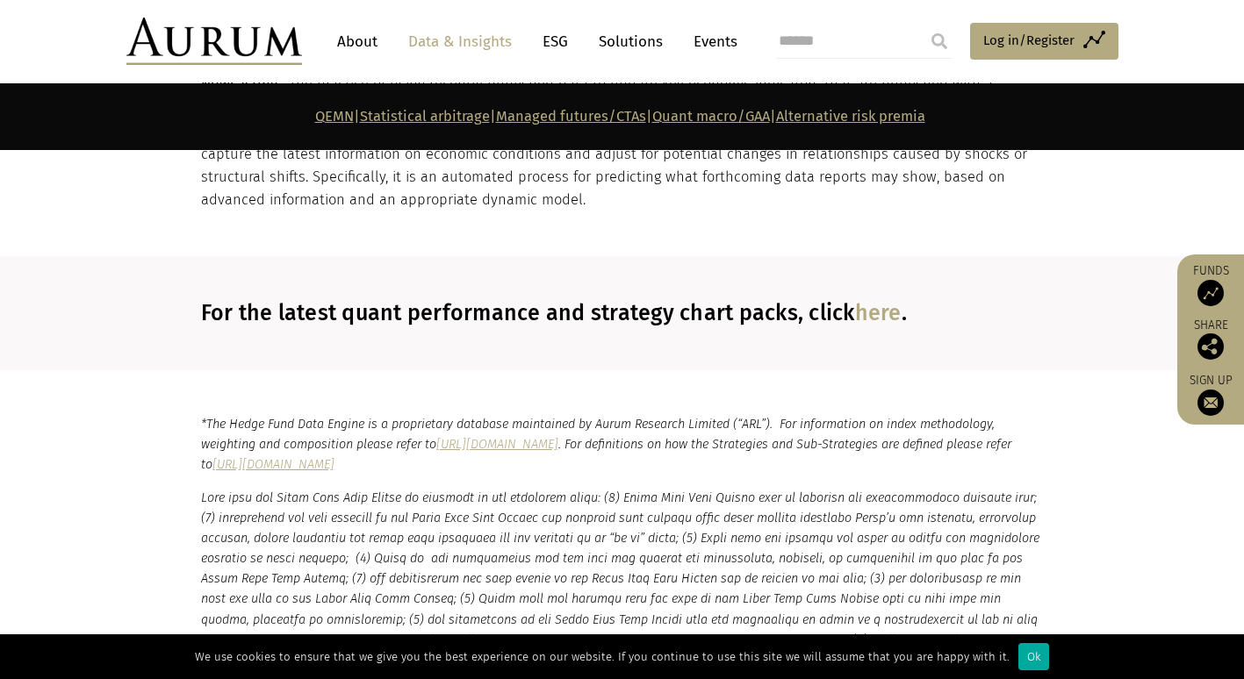
scroll to position [8190, 0]
